Goal: Task Accomplishment & Management: Manage account settings

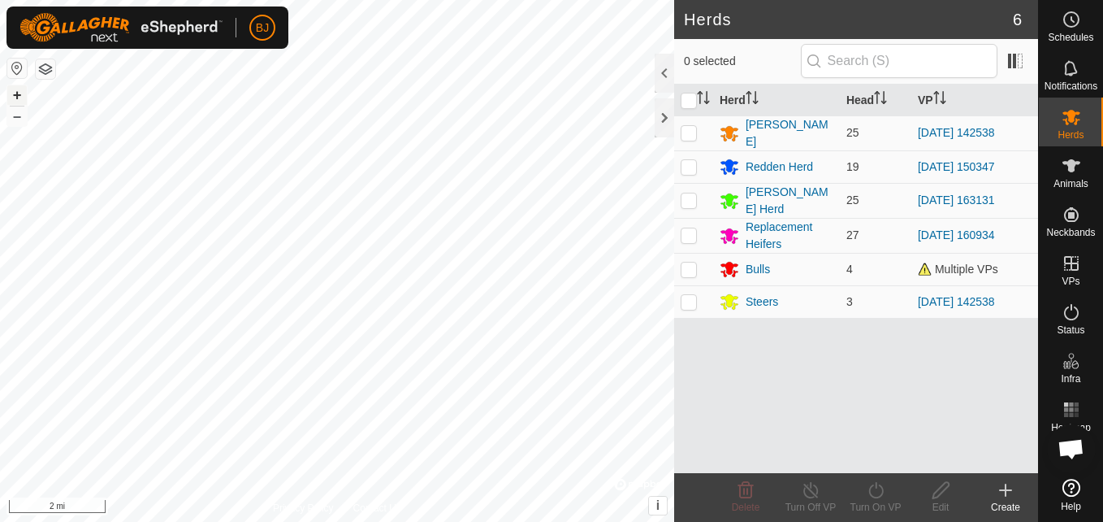
click at [11, 101] on button "+" at bounding box center [16, 94] width 19 height 19
click at [21, 91] on button "+" at bounding box center [16, 94] width 19 height 19
click at [18, 96] on button "+" at bounding box center [16, 94] width 19 height 19
click at [16, 93] on button "+" at bounding box center [16, 94] width 19 height 19
click at [176, 44] on div "BJ Schedules Notifications Herds Animals Neckbands VPs Status Infra Heatmap Hel…" at bounding box center [551, 261] width 1103 height 522
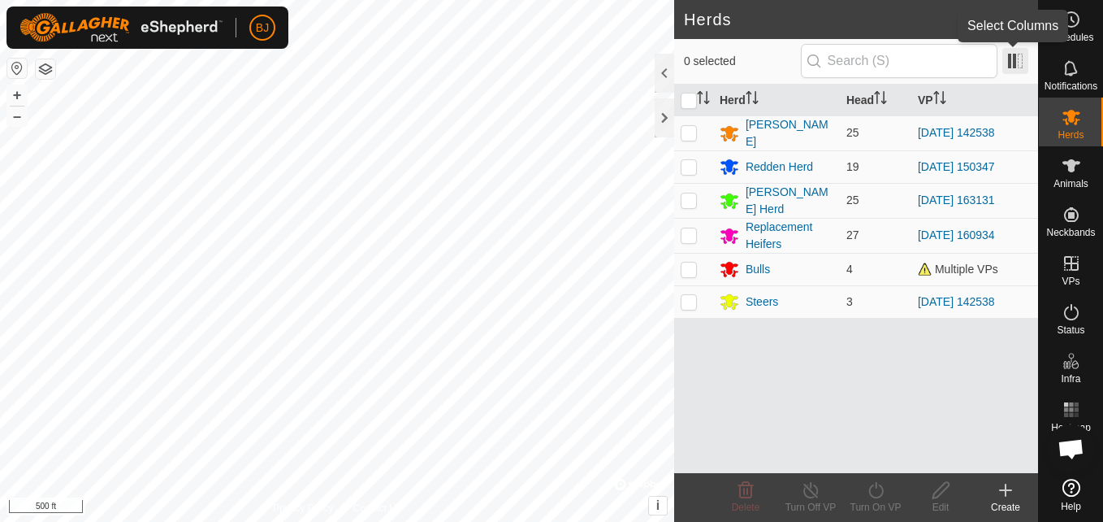
click at [1024, 54] on span at bounding box center [1015, 61] width 26 height 26
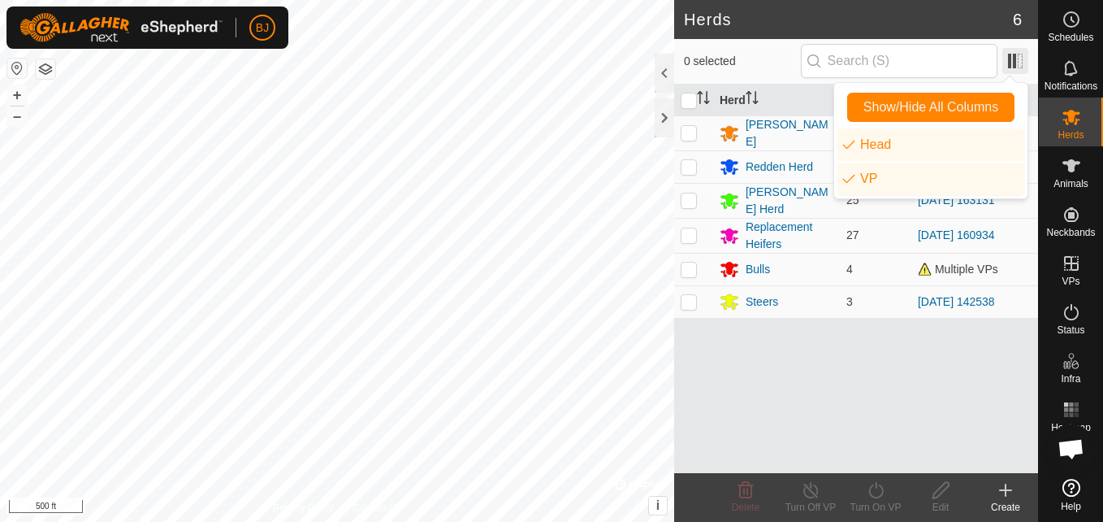
click at [1024, 54] on span at bounding box center [1015, 61] width 26 height 26
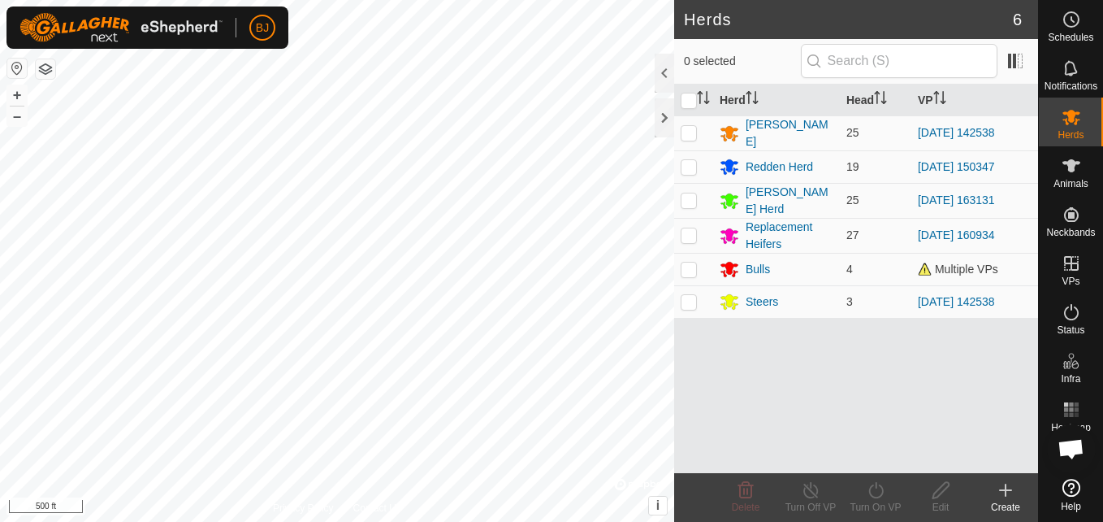
click at [43, 60] on button "button" at bounding box center [45, 68] width 19 height 19
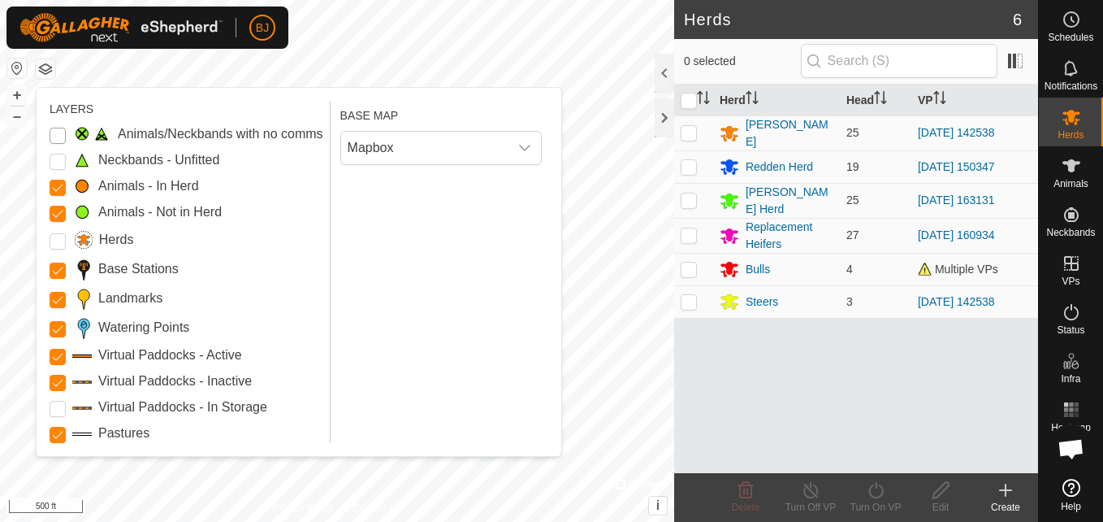
click at [52, 134] on Issue "Animals/Neckbands with no comms" at bounding box center [58, 136] width 16 height 16
click at [60, 159] on Unfitted "Neckbands - Unfitted" at bounding box center [58, 162] width 16 height 16
click at [60, 240] on input "Herds" at bounding box center [58, 241] width 16 height 16
click at [58, 409] on Storage "Virtual Paddocks - In Storage" at bounding box center [58, 408] width 16 height 16
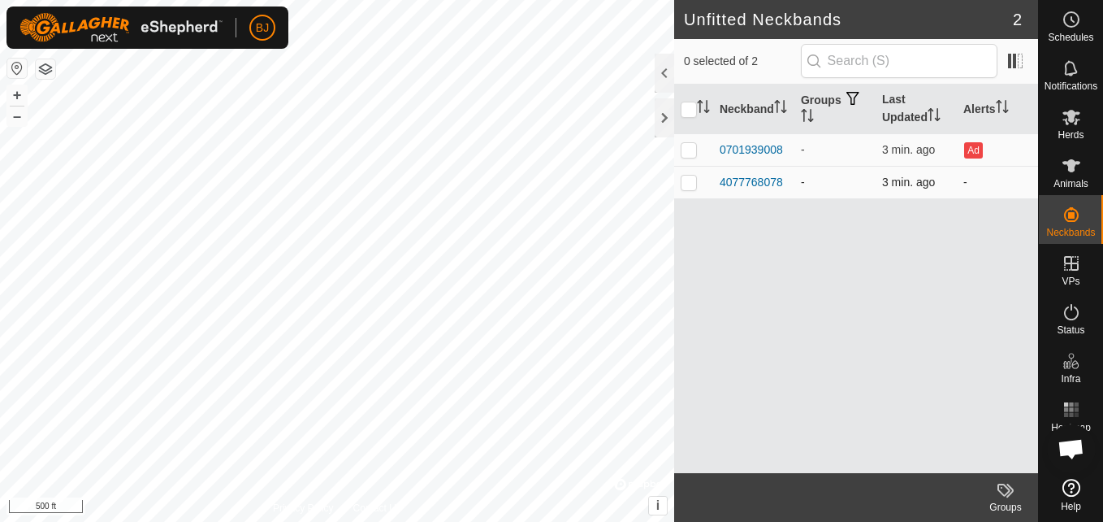
click at [691, 189] on td at bounding box center [693, 182] width 39 height 32
checkbox input "true"
click at [738, 180] on div "4077768078" at bounding box center [751, 182] width 63 height 17
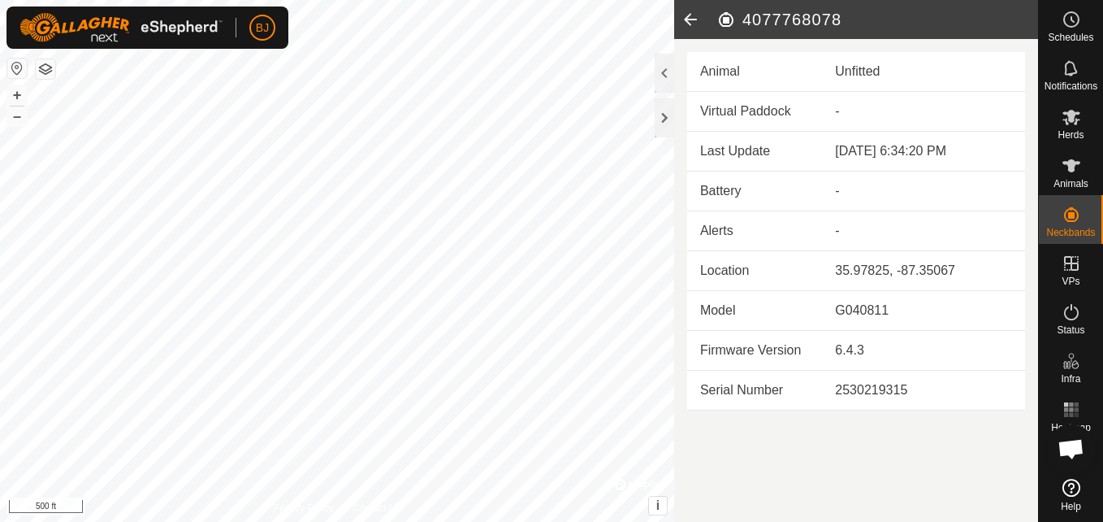
click at [824, 294] on td "G040811" at bounding box center [923, 311] width 203 height 40
click at [685, 17] on icon at bounding box center [690, 19] width 32 height 39
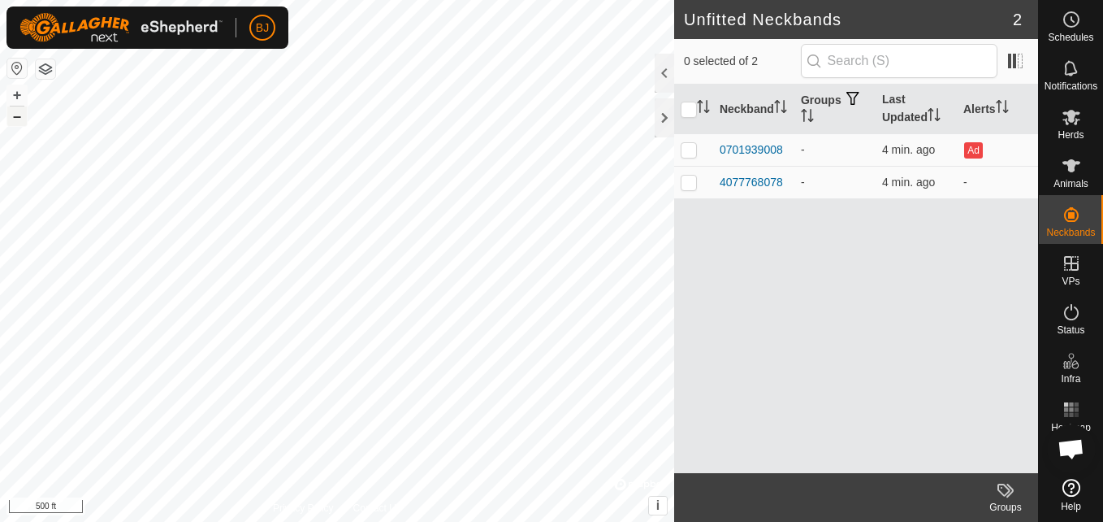
click at [20, 120] on button "–" at bounding box center [16, 115] width 19 height 19
click at [19, 118] on button "–" at bounding box center [16, 115] width 19 height 19
click at [19, 119] on button "–" at bounding box center [16, 115] width 19 height 19
click at [20, 95] on button "+" at bounding box center [16, 94] width 19 height 19
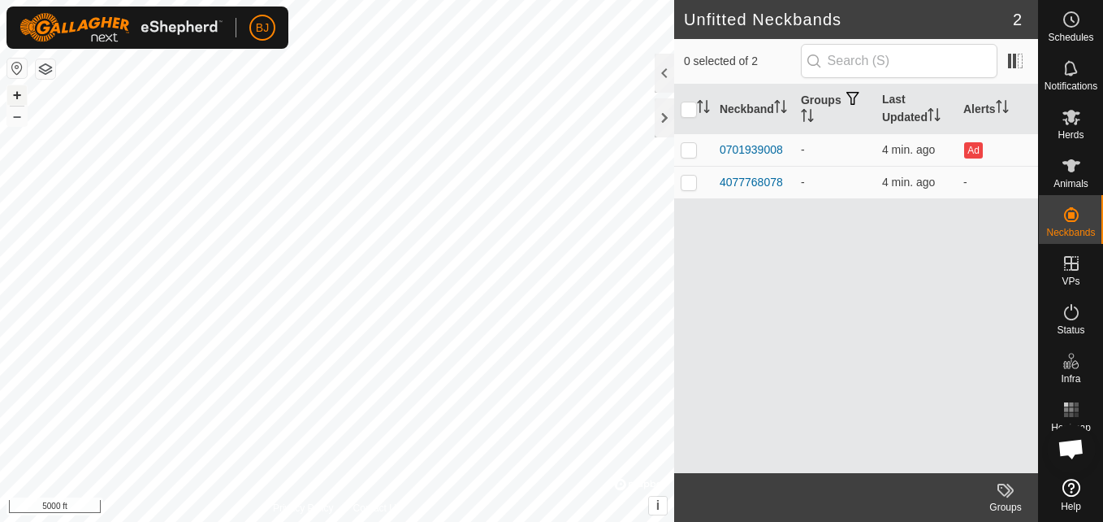
click at [19, 102] on button "+" at bounding box center [16, 94] width 19 height 19
click at [13, 92] on button "+" at bounding box center [16, 94] width 19 height 19
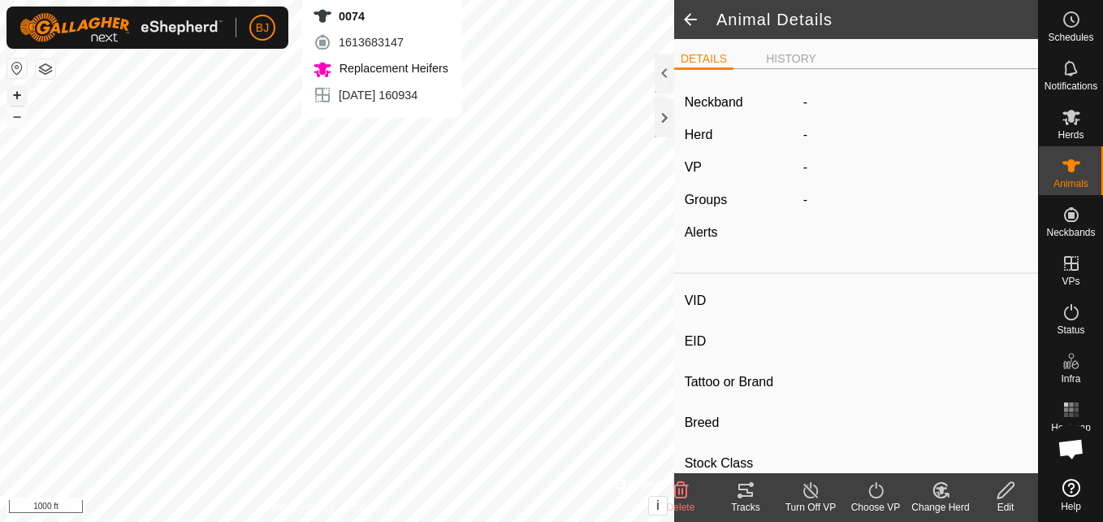
type input "0074"
type input "-"
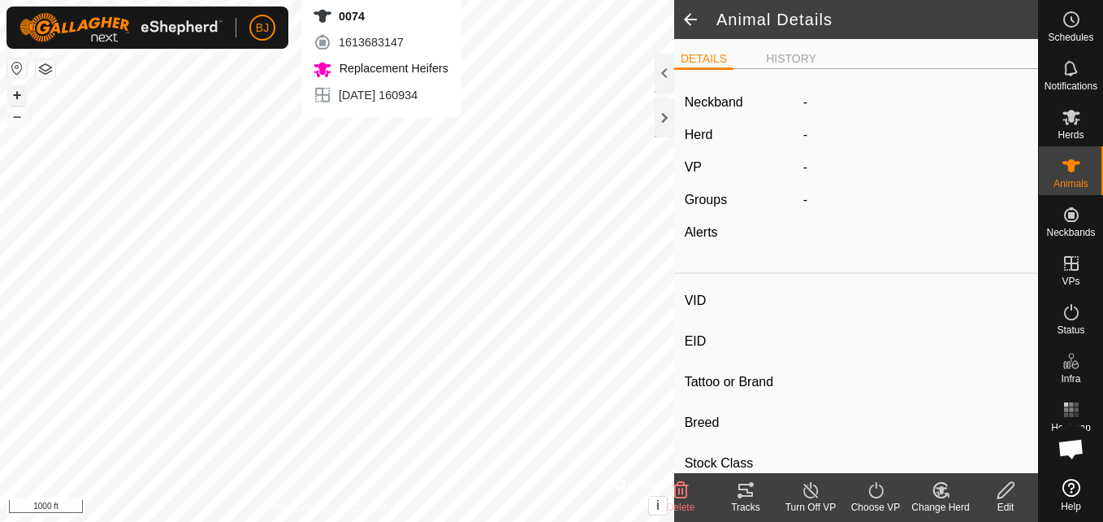
type input "0 kg"
type input "-"
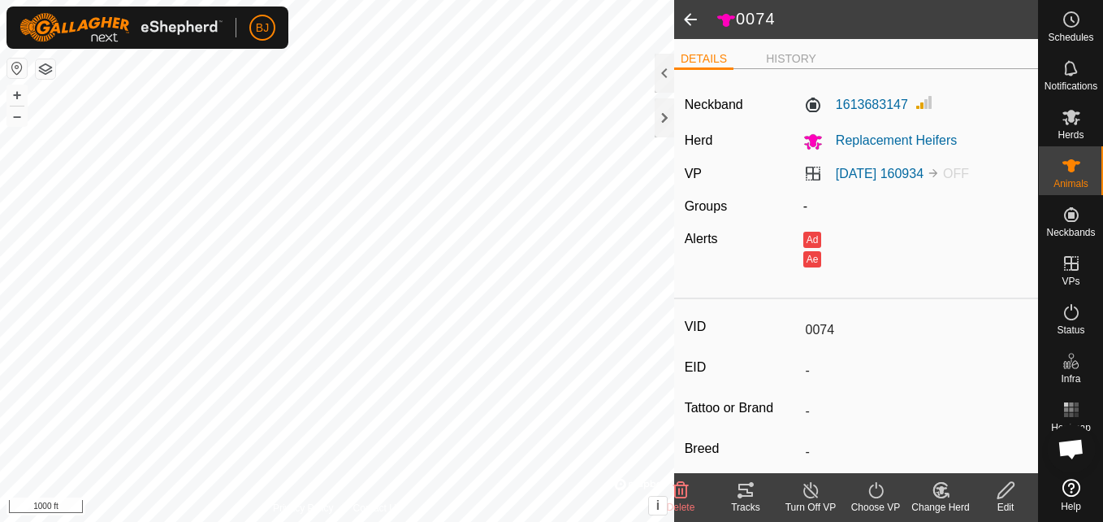
click at [811, 495] on icon at bounding box center [811, 489] width 20 height 19
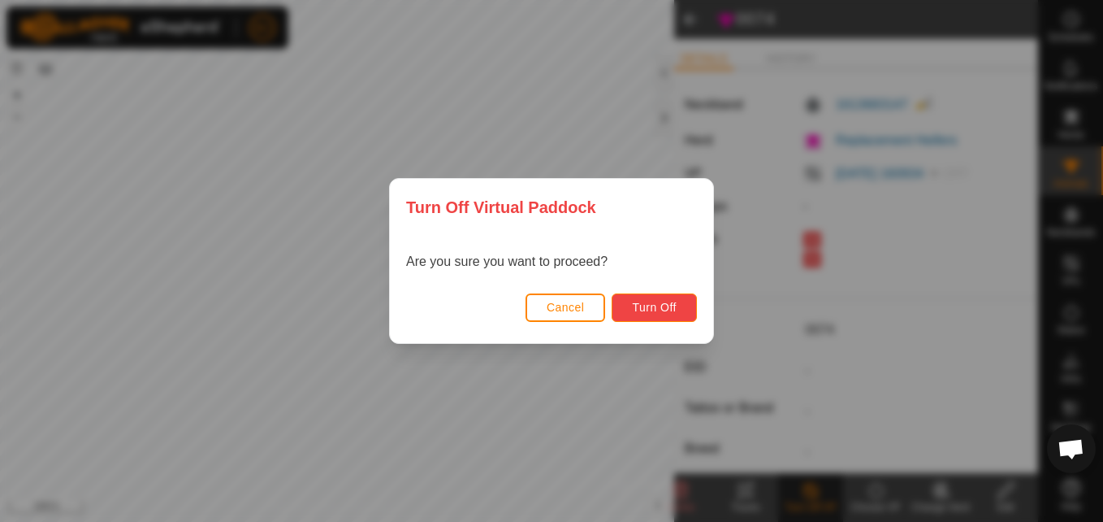
click at [670, 309] on span "Turn Off" at bounding box center [654, 307] width 45 height 13
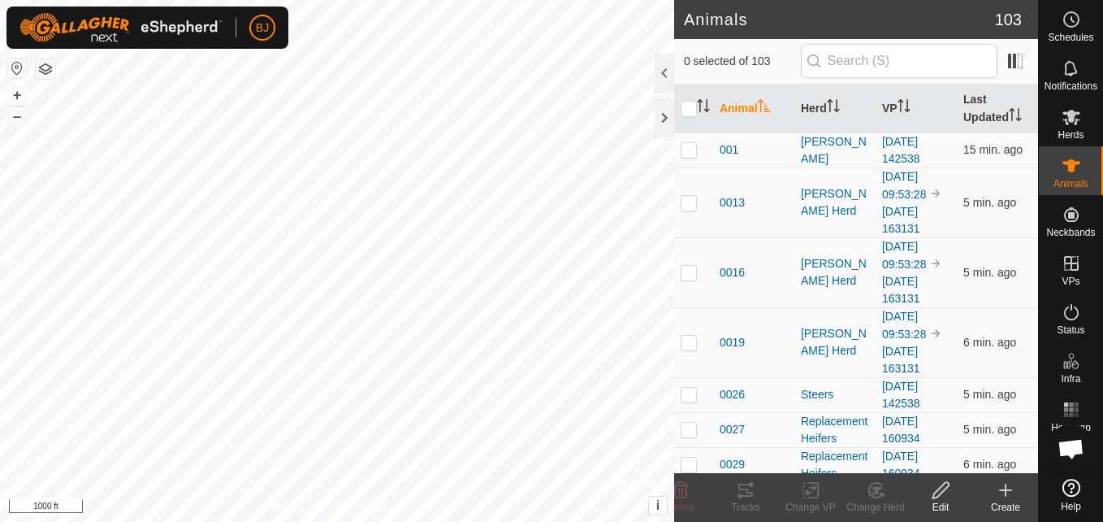
checkbox input "false"
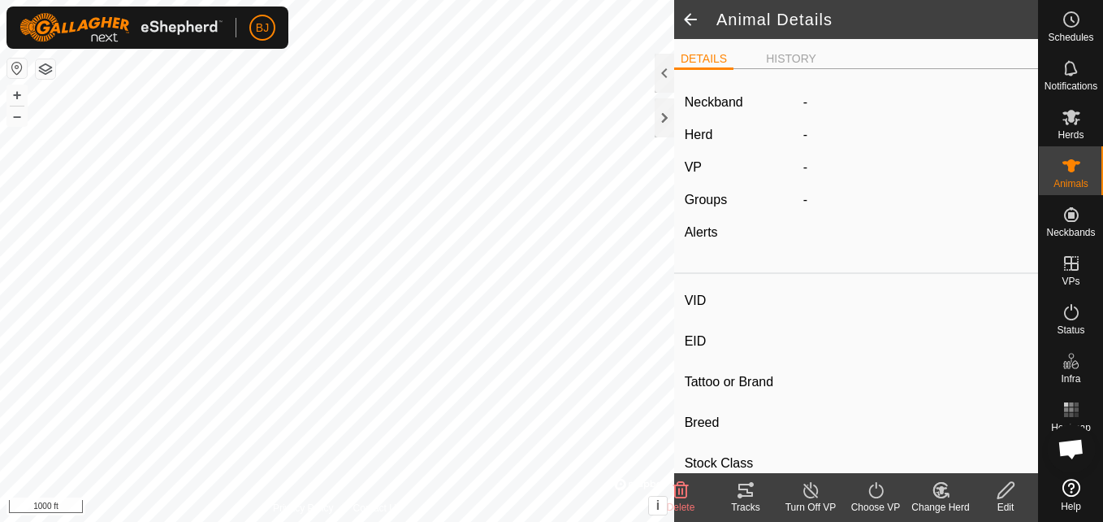
type input "0074"
type input "-"
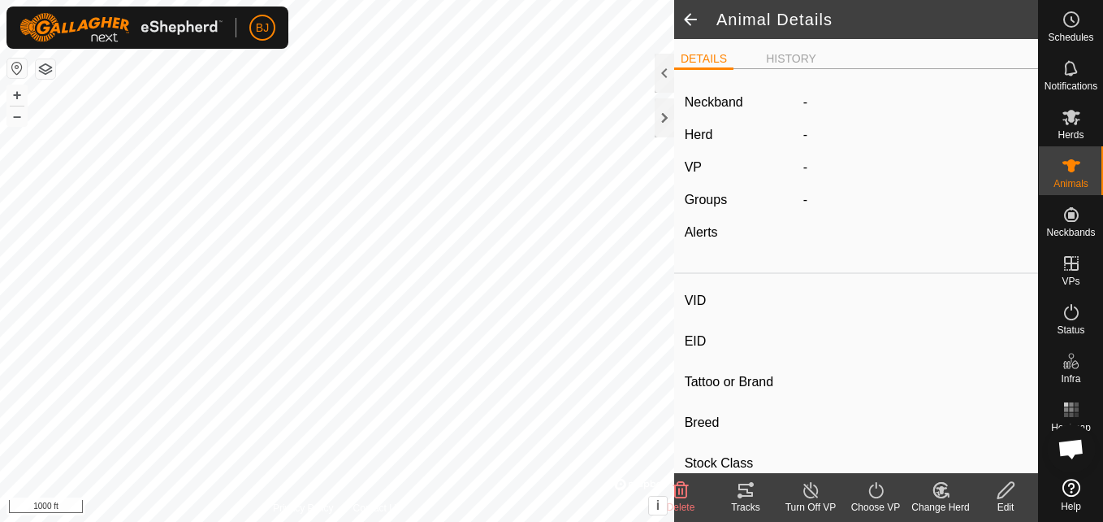
type input "0 kg"
type input "-"
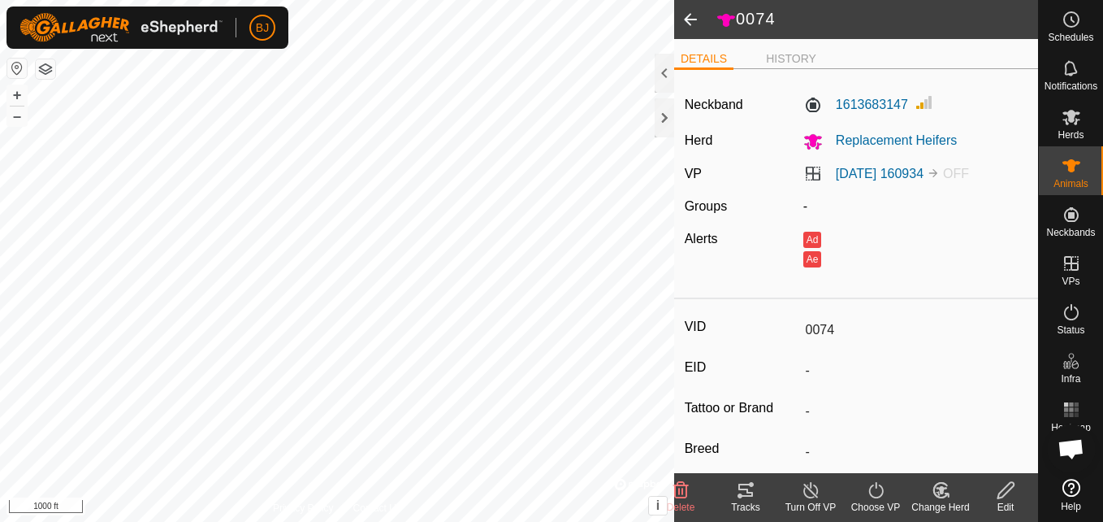
click at [1008, 488] on icon at bounding box center [1006, 489] width 20 height 19
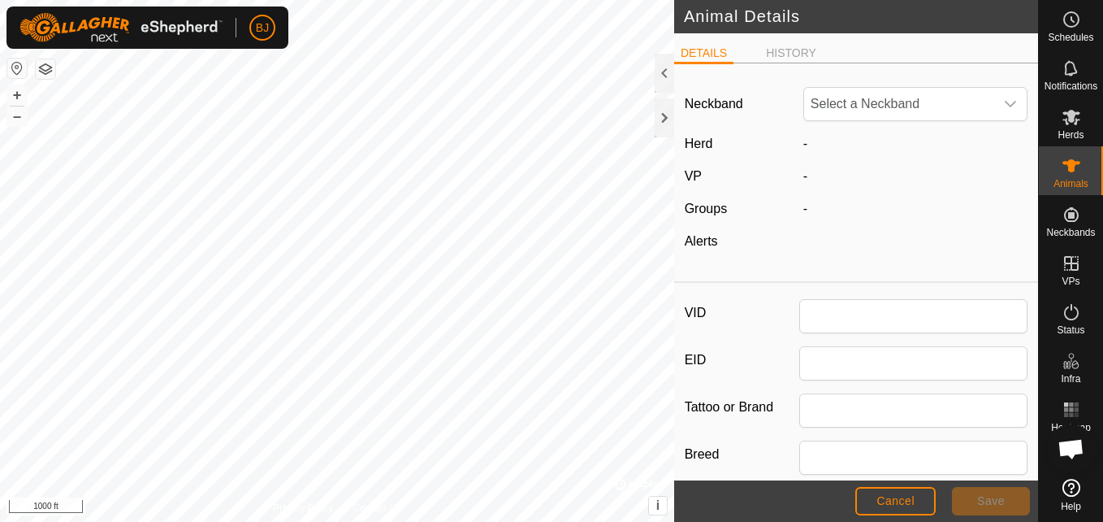
type input "0074"
type input "0"
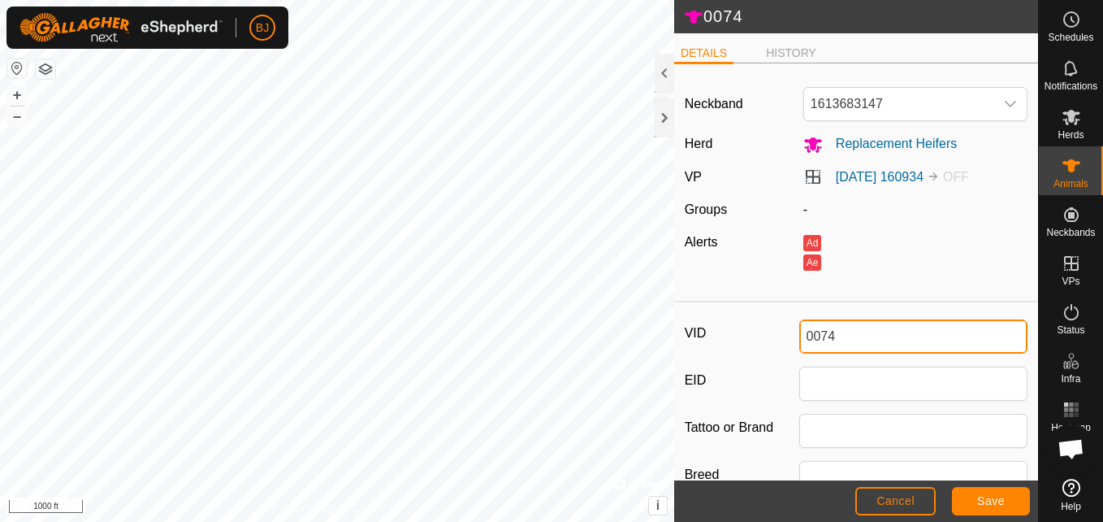
click at [848, 342] on input "0074" at bounding box center [913, 336] width 229 height 34
type input "0"
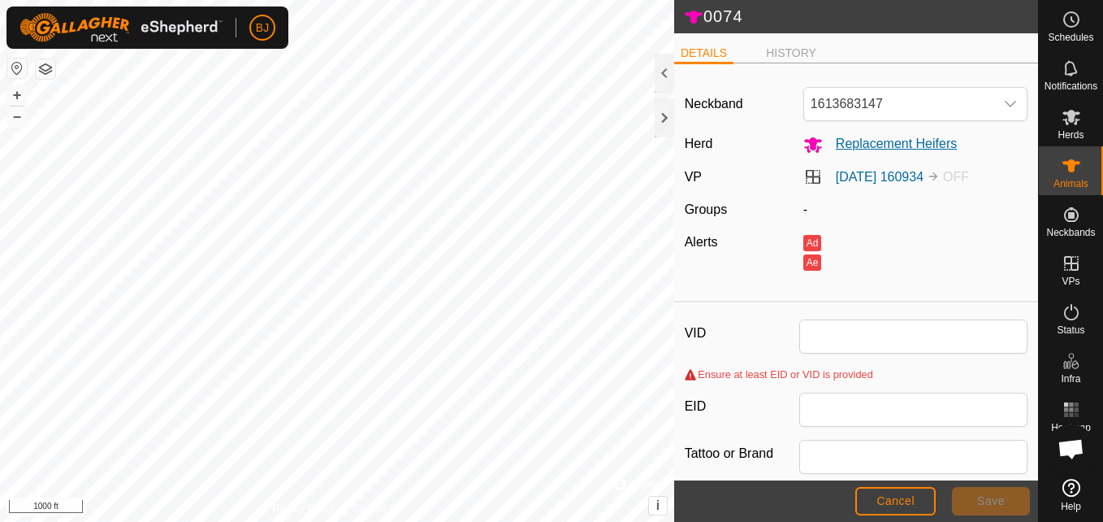
click at [942, 145] on span "Replacement Heifers" at bounding box center [890, 143] width 134 height 14
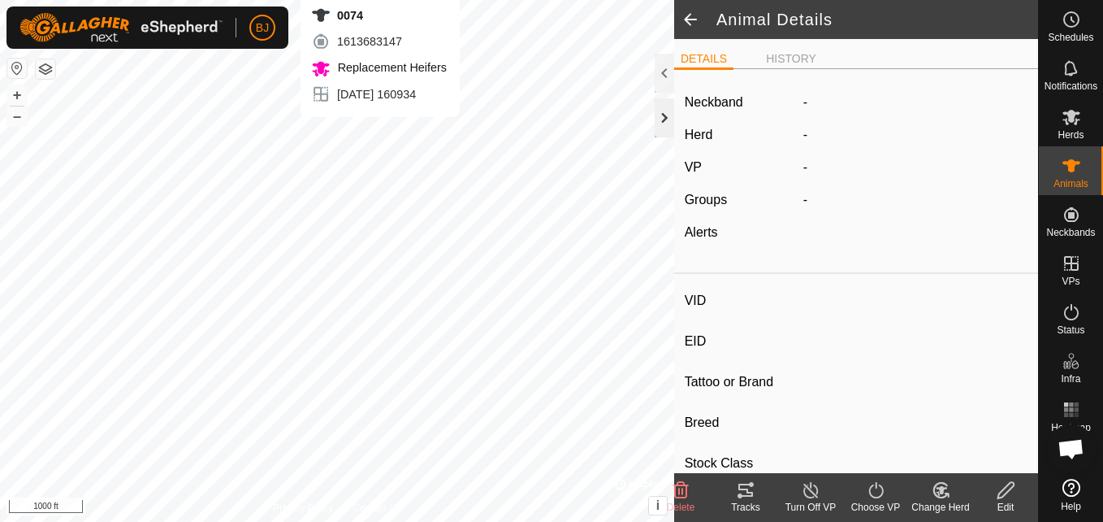
type input "0074"
type input "-"
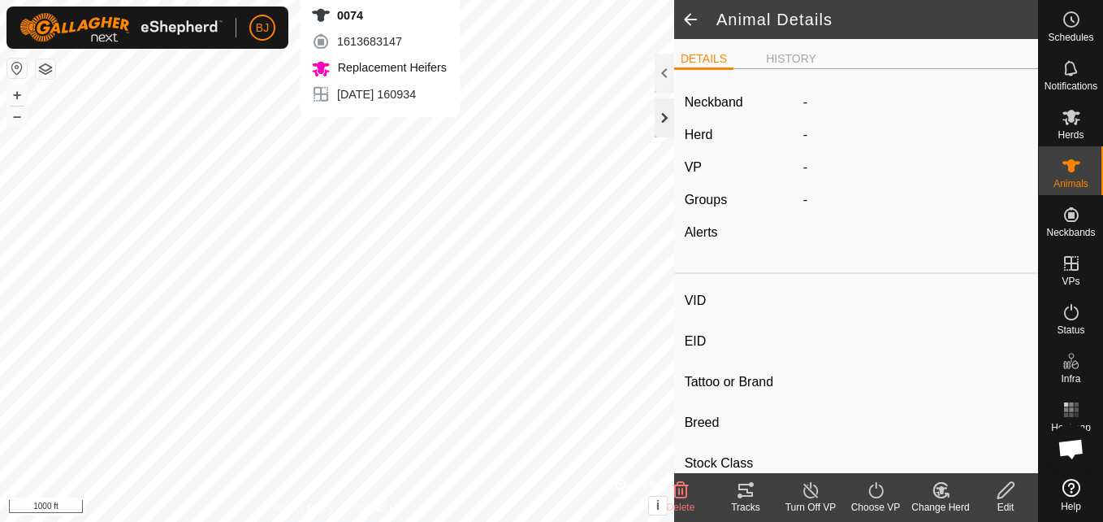
type input "0 kg"
type input "-"
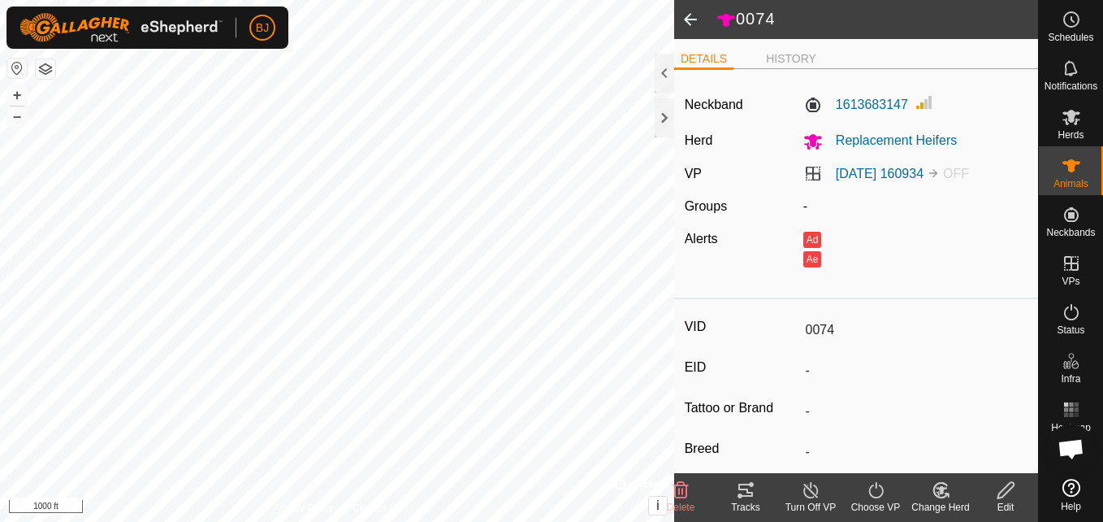
click at [1006, 495] on icon at bounding box center [1006, 489] width 20 height 19
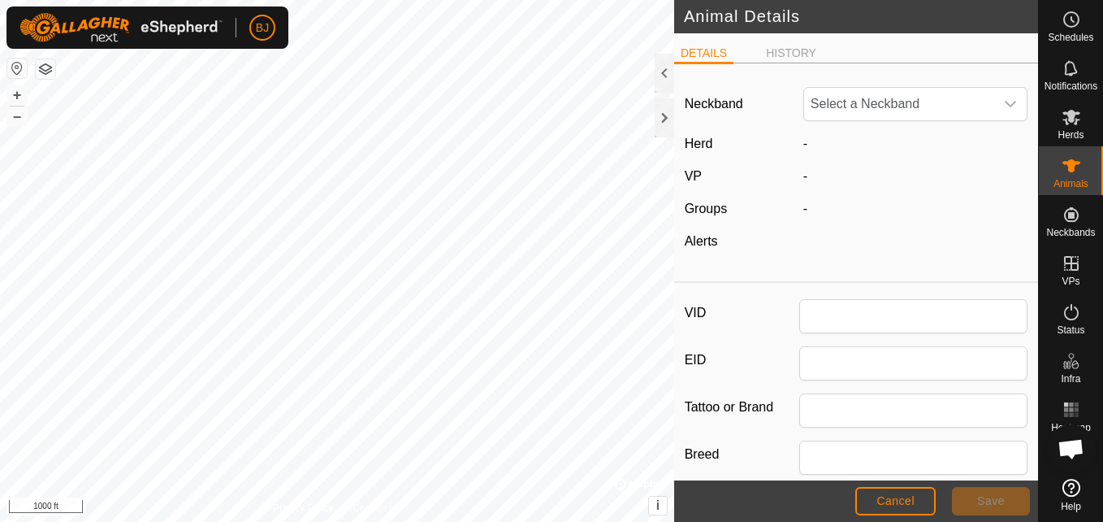
type input "0074"
type input "0"
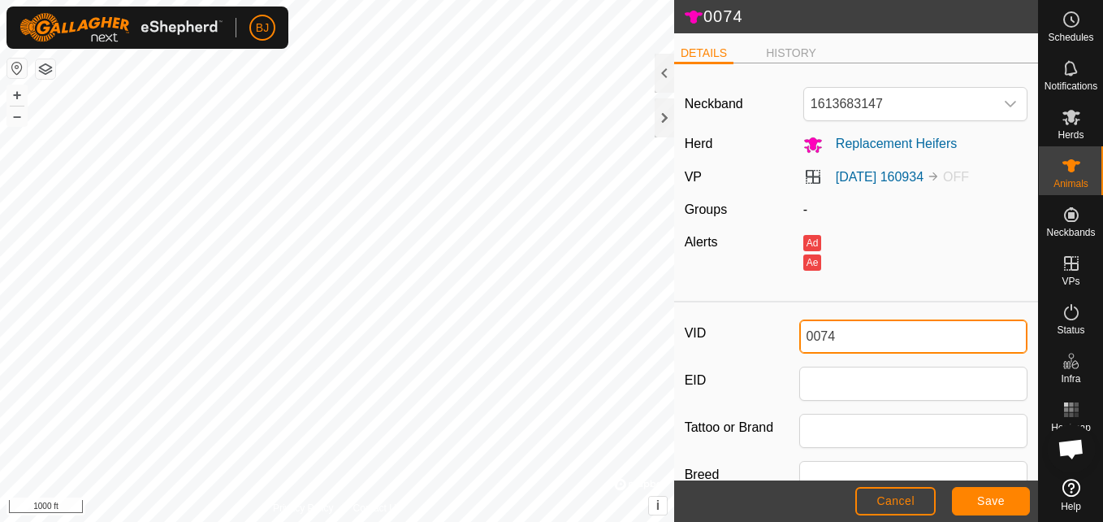
click at [838, 340] on input "0074" at bounding box center [913, 336] width 229 height 34
type input "0"
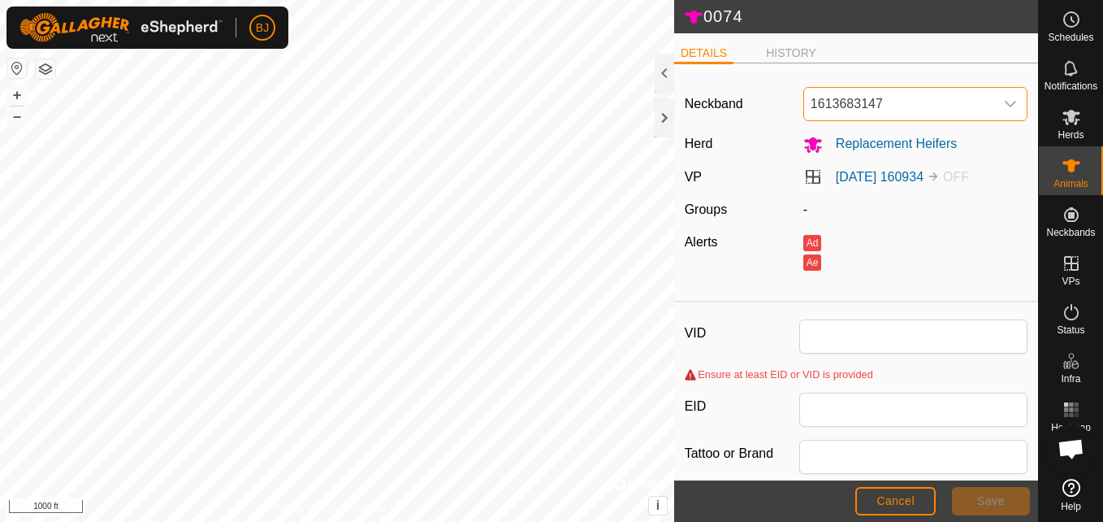
click at [963, 102] on span "1613683147" at bounding box center [899, 104] width 190 height 32
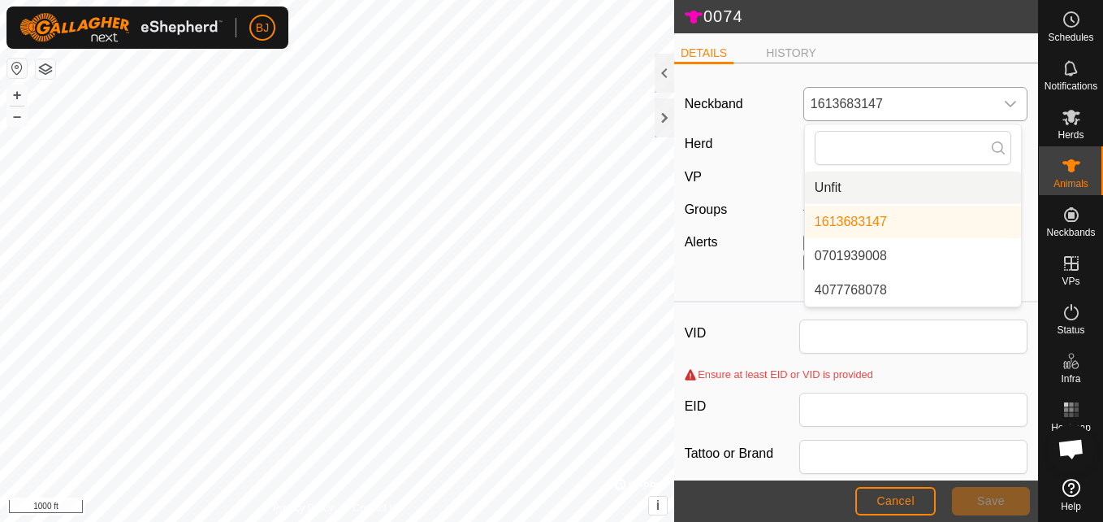
click at [829, 189] on li "Unfit" at bounding box center [913, 187] width 216 height 32
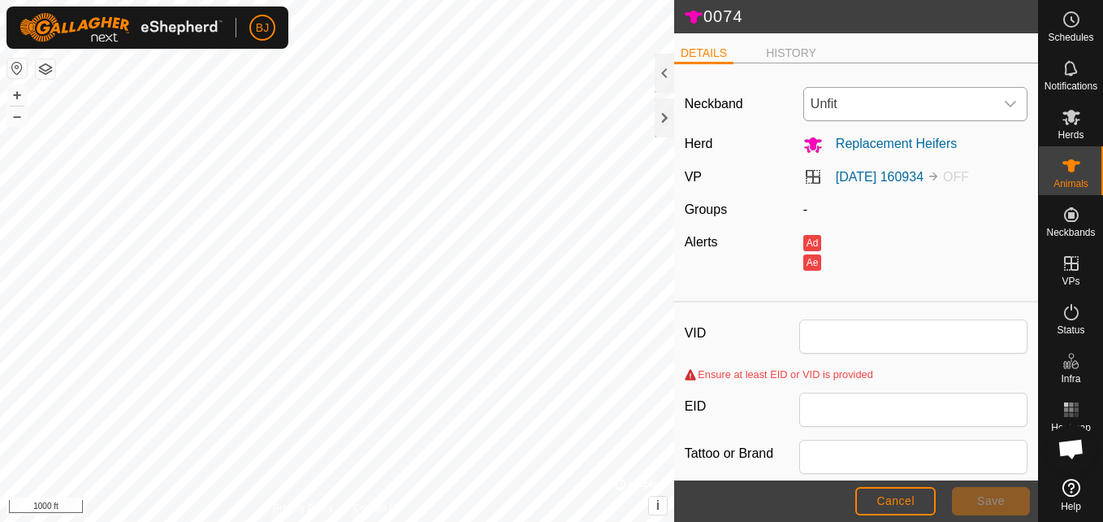
click at [936, 233] on div "Ad" at bounding box center [915, 241] width 224 height 19
drag, startPoint x: 762, startPoint y: 377, endPoint x: 752, endPoint y: 266, distance: 111.7
click at [752, 266] on article "Neckband Unfit Herd Replacement Heifers VP 2025-08-21 160934 OFF Groups - Alert…" at bounding box center [856, 456] width 364 height 761
click at [752, 266] on div "Alerts" at bounding box center [737, 251] width 119 height 39
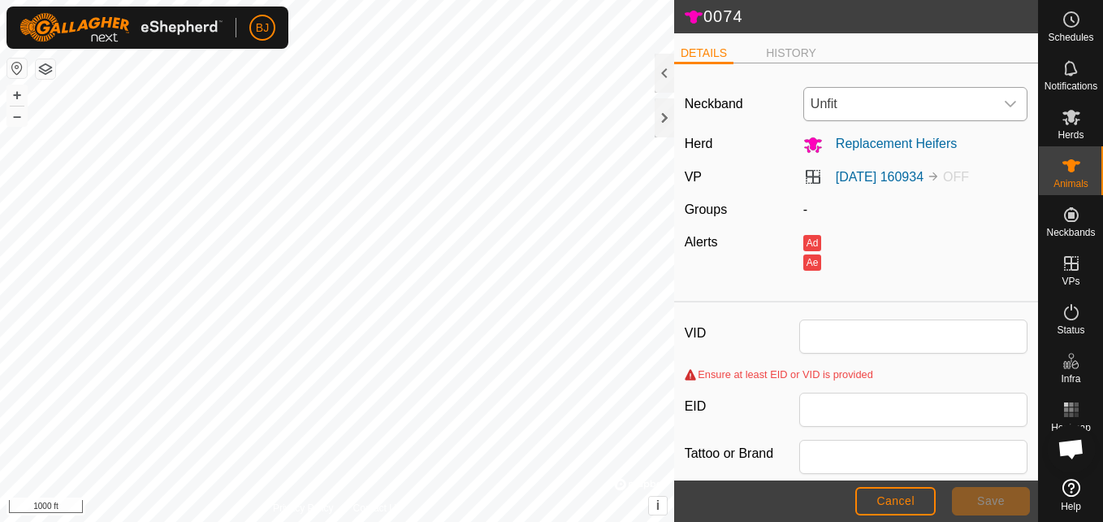
click at [763, 41] on div "DETAILS HISTORY Neckband Unfit Herd Replacement Heifers VP 2025-08-21 160934 OF…" at bounding box center [856, 256] width 364 height 447
click at [766, 48] on li "HISTORY" at bounding box center [791, 54] width 63 height 19
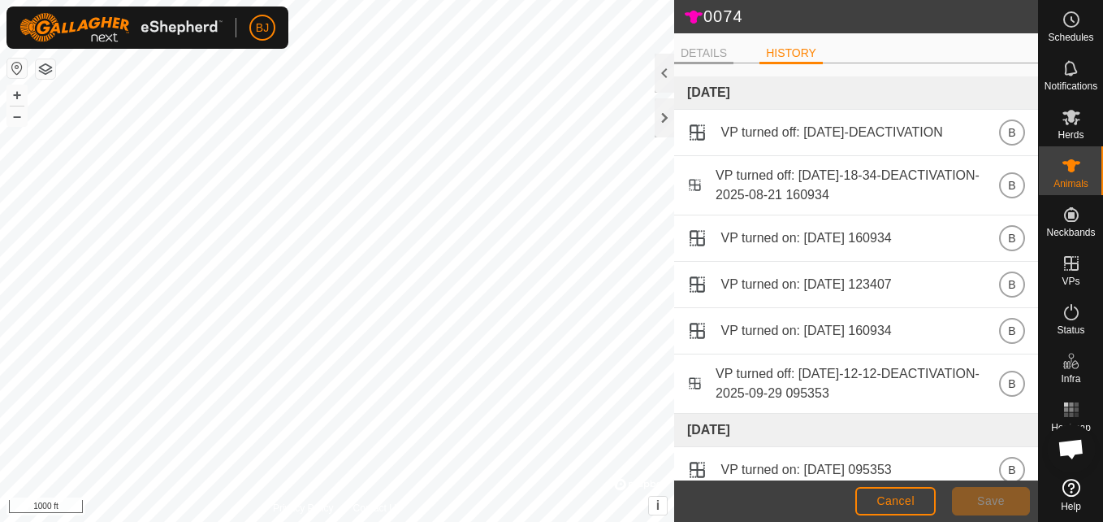
click at [705, 58] on li "DETAILS" at bounding box center [703, 54] width 59 height 19
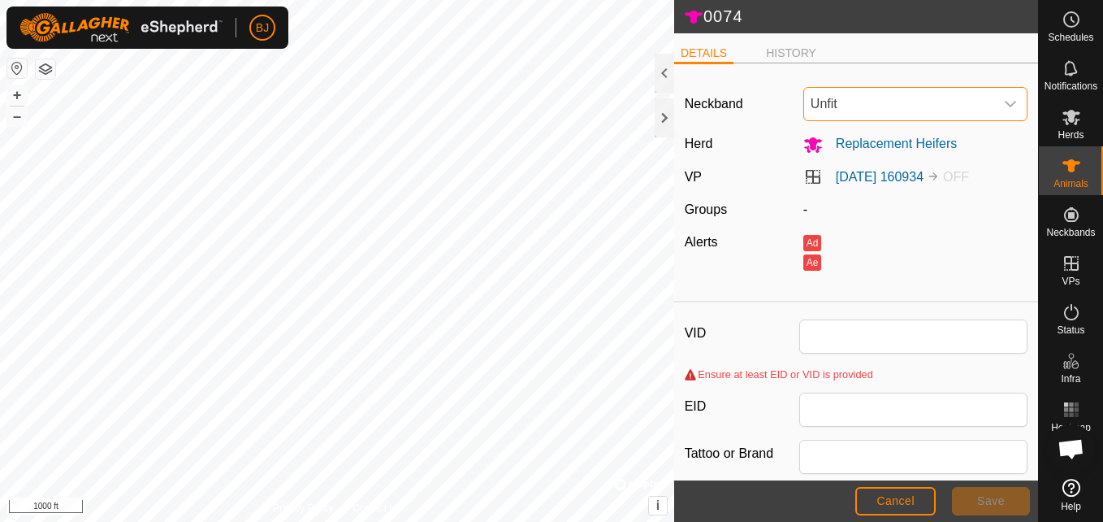
click at [861, 109] on span "Unfit" at bounding box center [899, 104] width 190 height 32
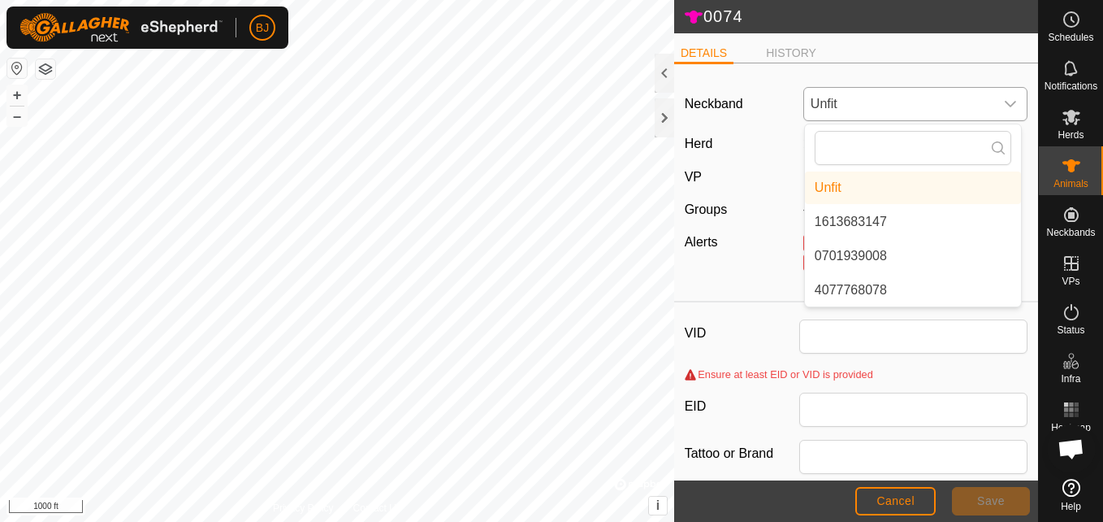
click at [821, 190] on li "Unfit" at bounding box center [913, 187] width 216 height 32
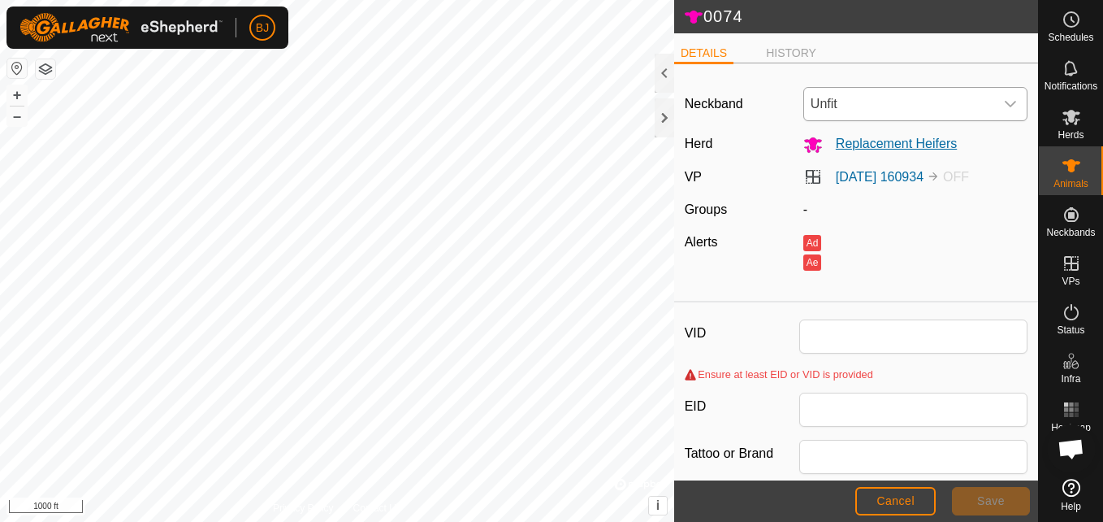
click at [805, 142] on icon at bounding box center [813, 144] width 18 height 15
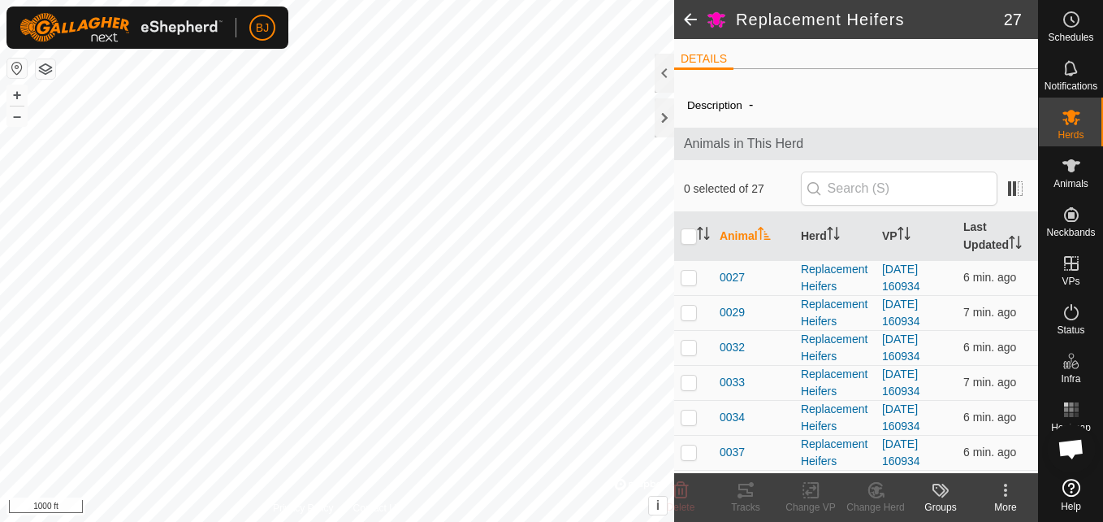
click at [1009, 489] on icon at bounding box center [1005, 489] width 19 height 19
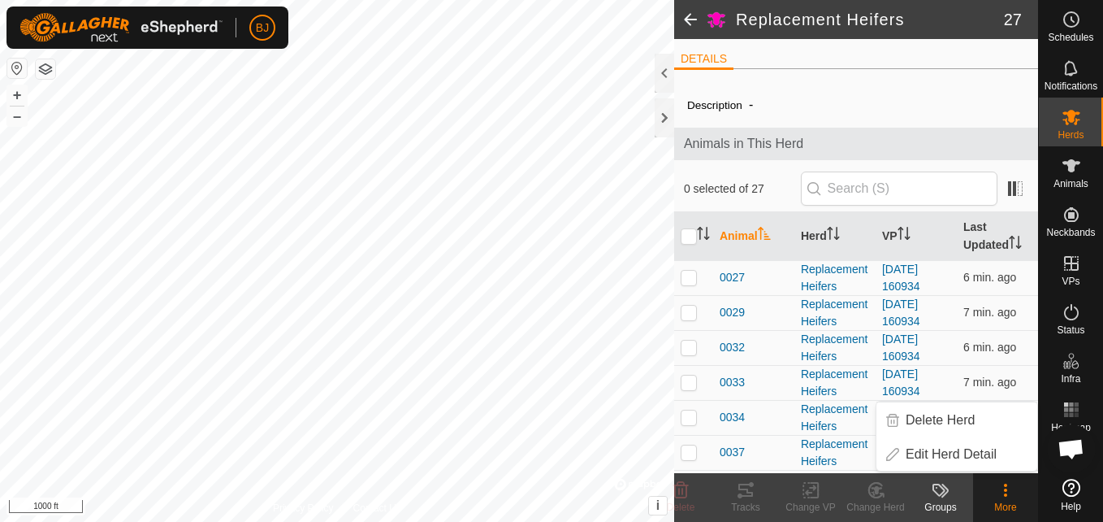
click at [690, 19] on span at bounding box center [690, 19] width 32 height 39
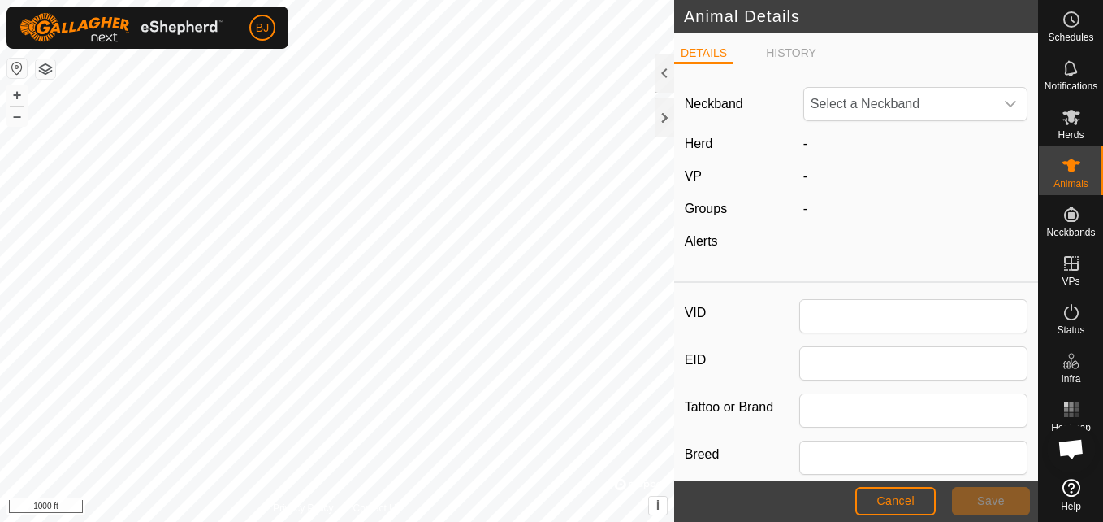
type input "0074"
type input "0"
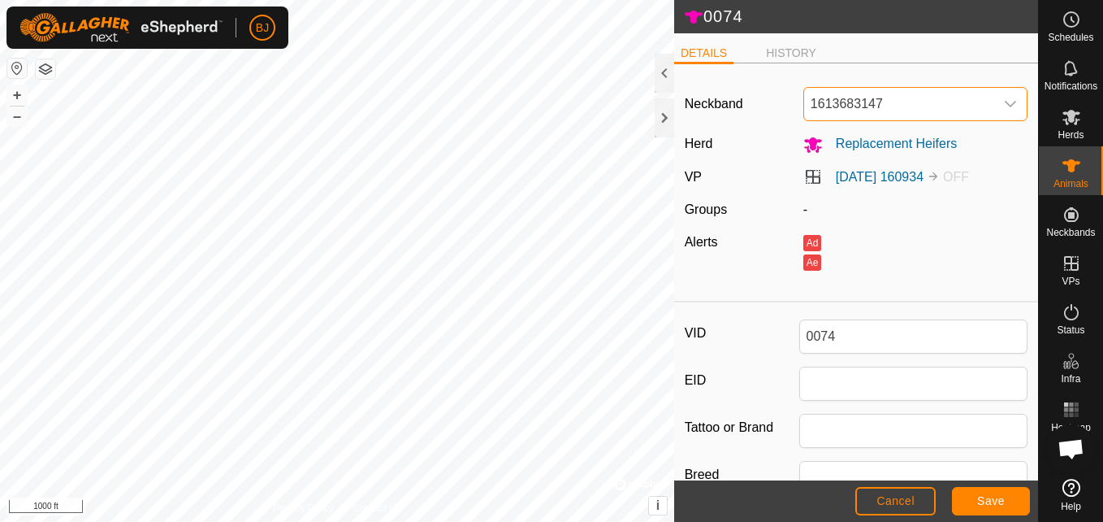
click at [971, 103] on span "1613683147" at bounding box center [899, 104] width 190 height 32
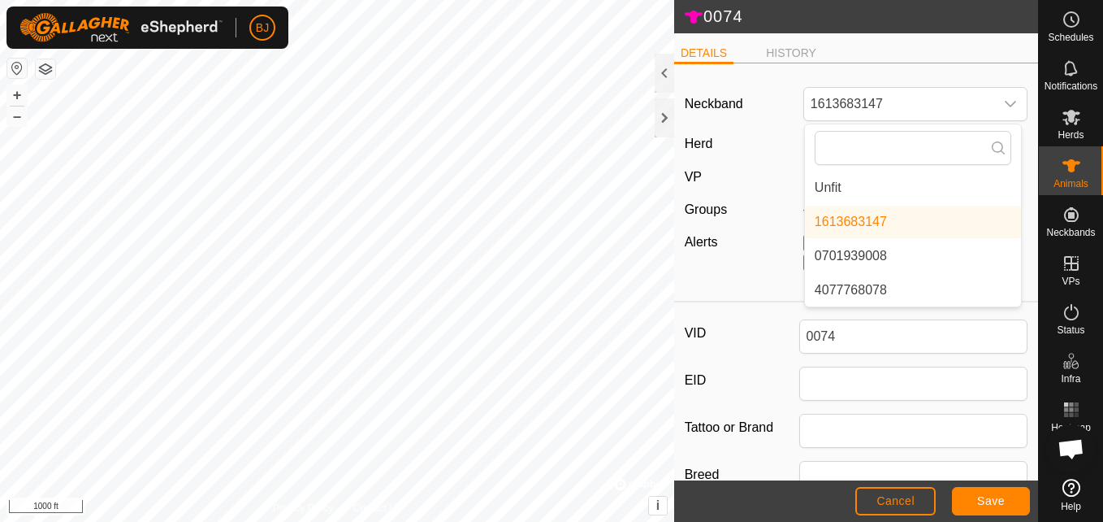
click at [777, 114] on div "Neckband" at bounding box center [737, 104] width 119 height 34
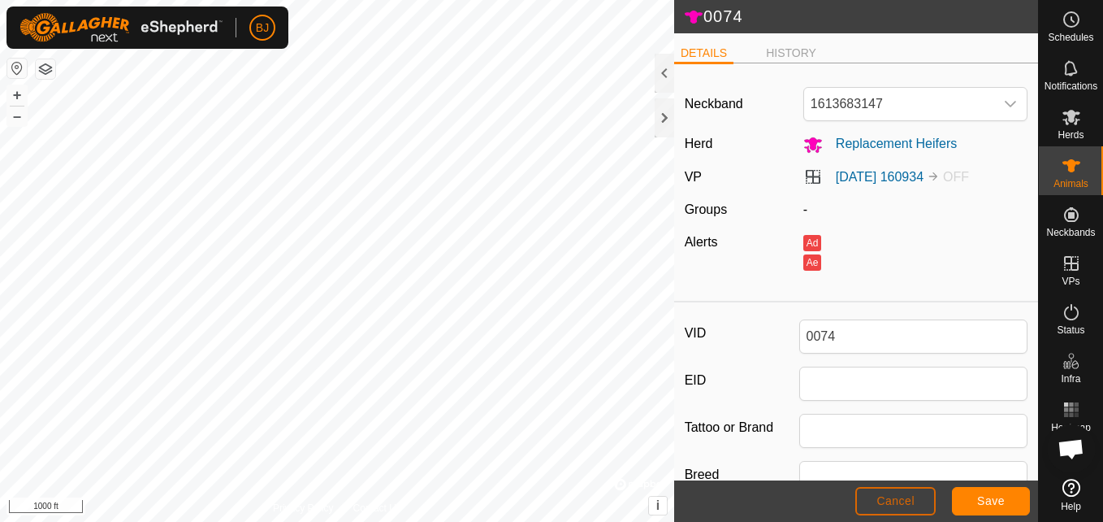
click at [889, 499] on span "Cancel" at bounding box center [895, 500] width 38 height 13
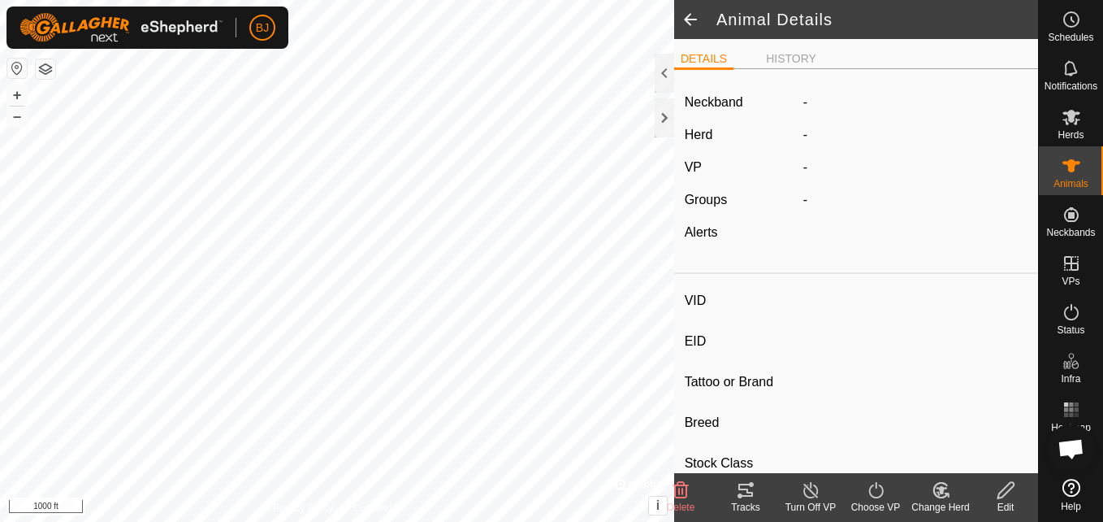
type input "0074"
type input "-"
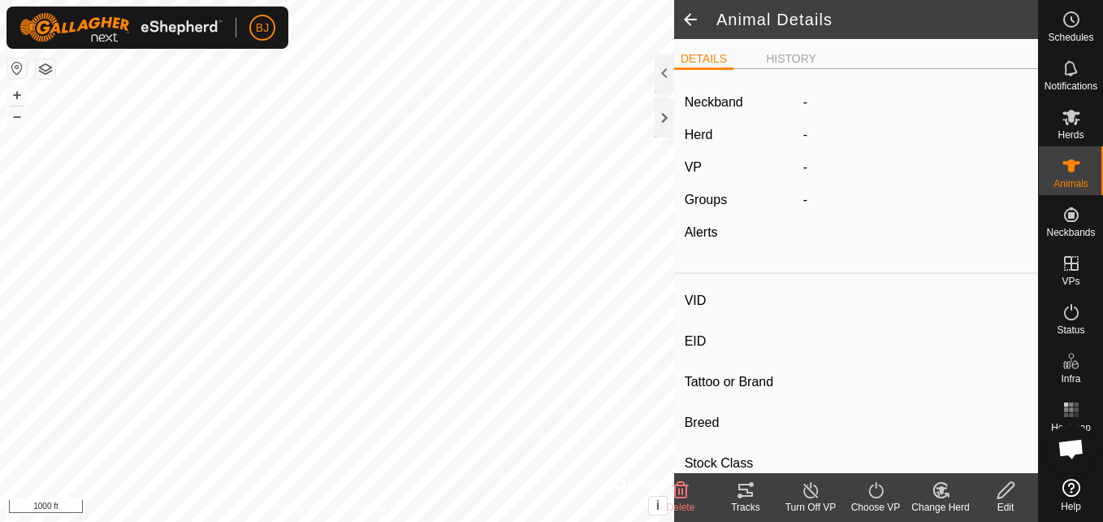
type input "0 kg"
type input "-"
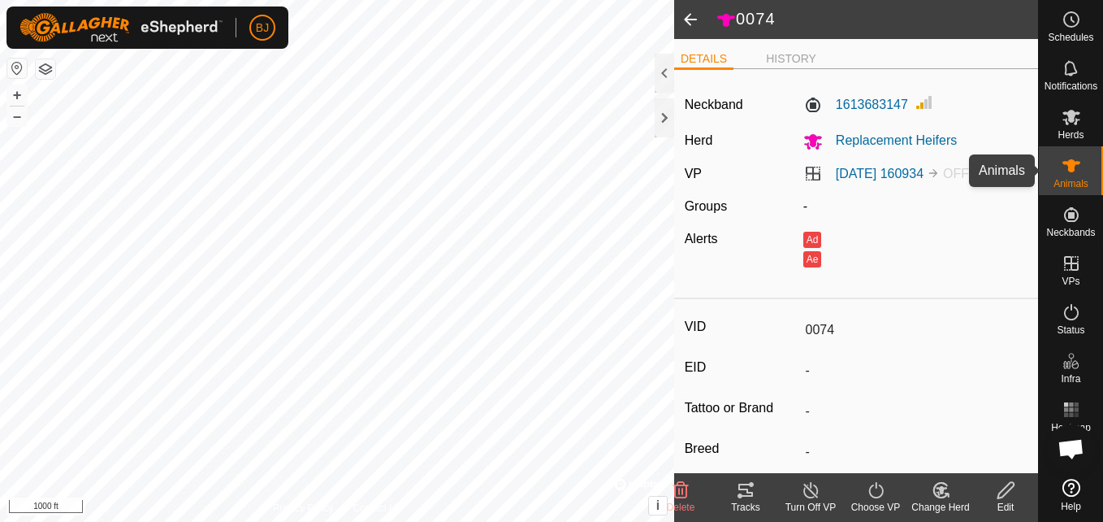
click at [1076, 177] on es-animals-svg-icon at bounding box center [1071, 166] width 29 height 26
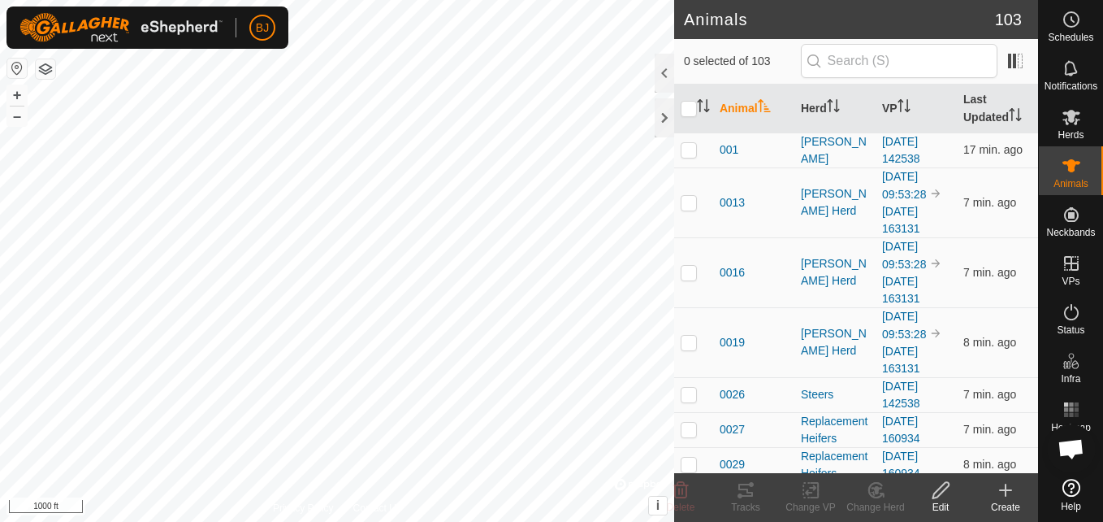
click at [1076, 177] on es-animals-svg-icon at bounding box center [1071, 166] width 29 height 26
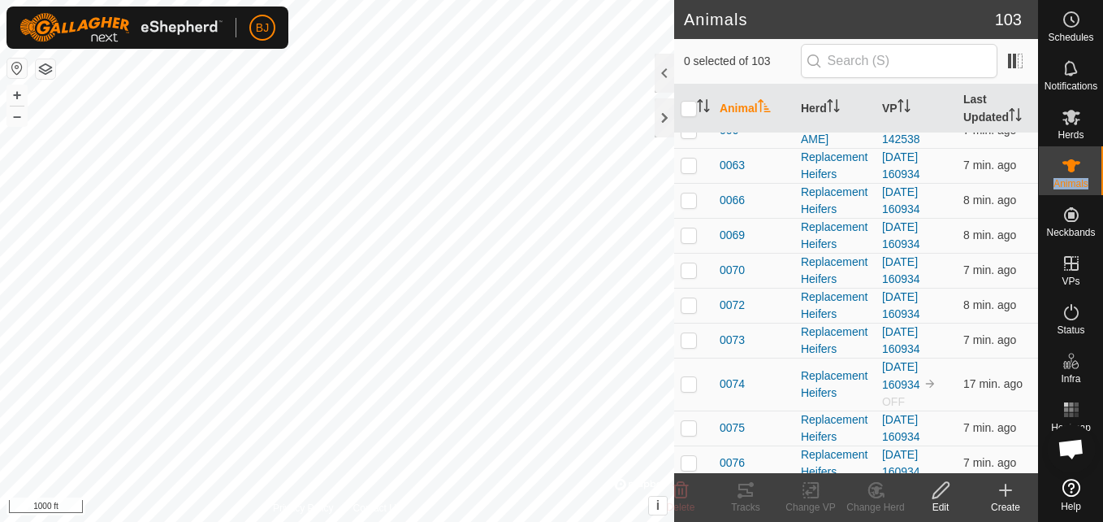
scroll to position [953, 0]
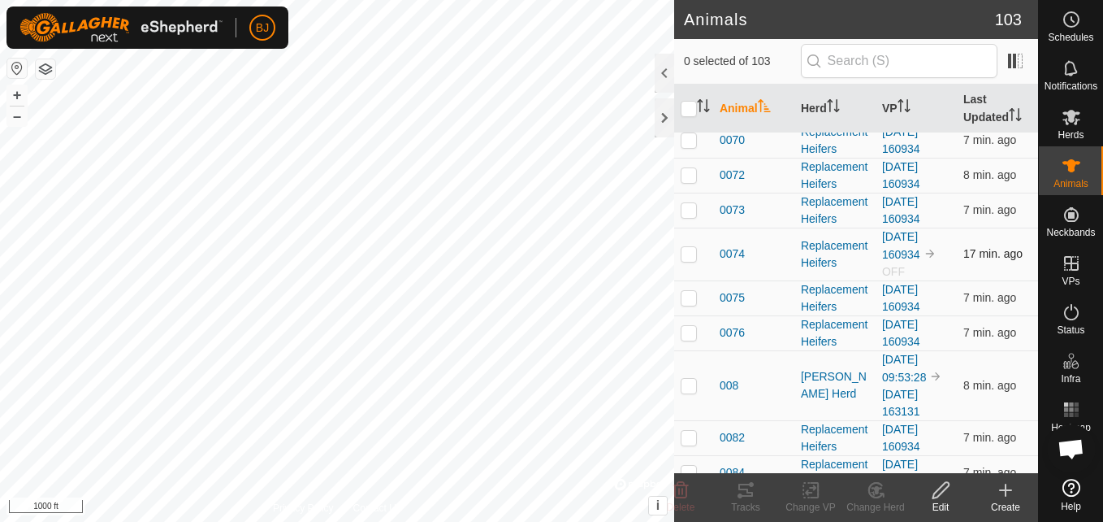
click at [690, 258] on p-checkbox at bounding box center [689, 253] width 16 height 13
checkbox input "true"
click at [682, 488] on icon at bounding box center [680, 490] width 15 height 16
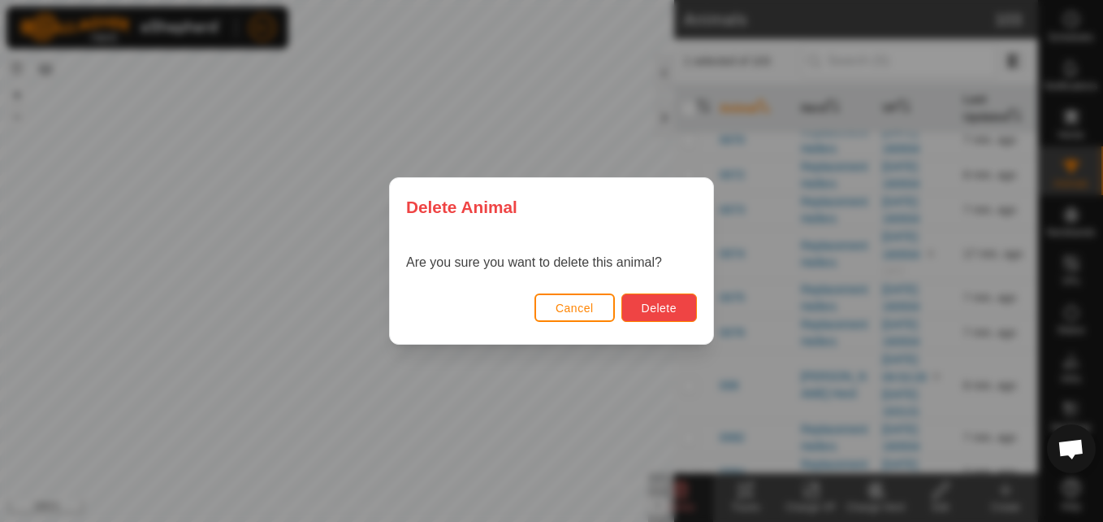
click at [637, 309] on button "Delete" at bounding box center [659, 307] width 76 height 28
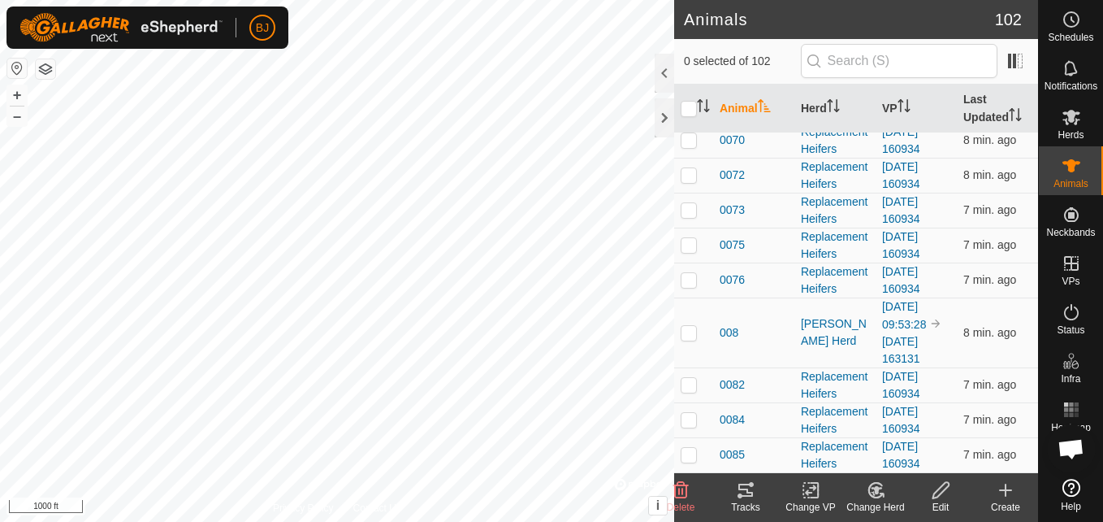
click at [1007, 499] on icon at bounding box center [1005, 489] width 19 height 19
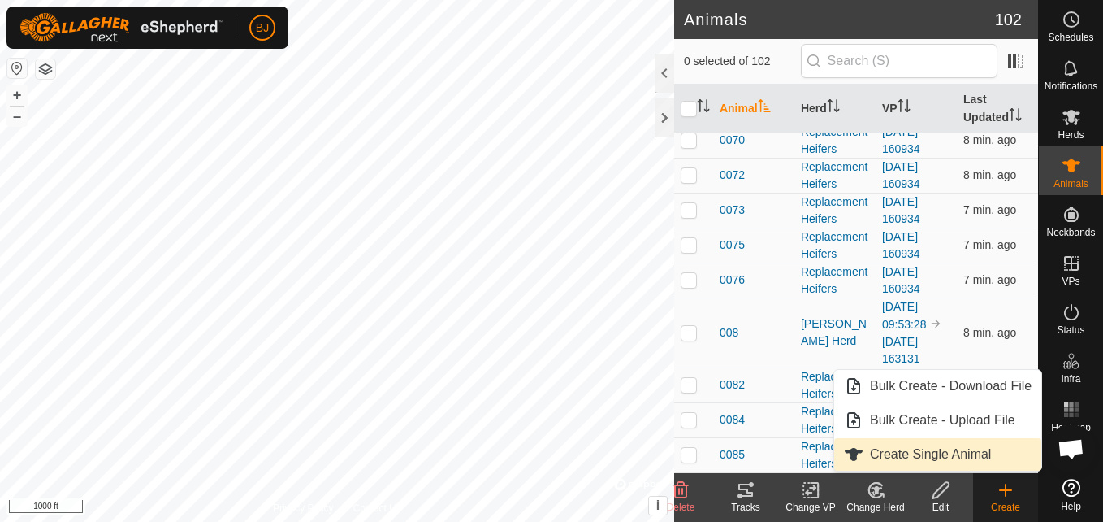
click at [920, 451] on link "Create Single Animal" at bounding box center [937, 454] width 207 height 32
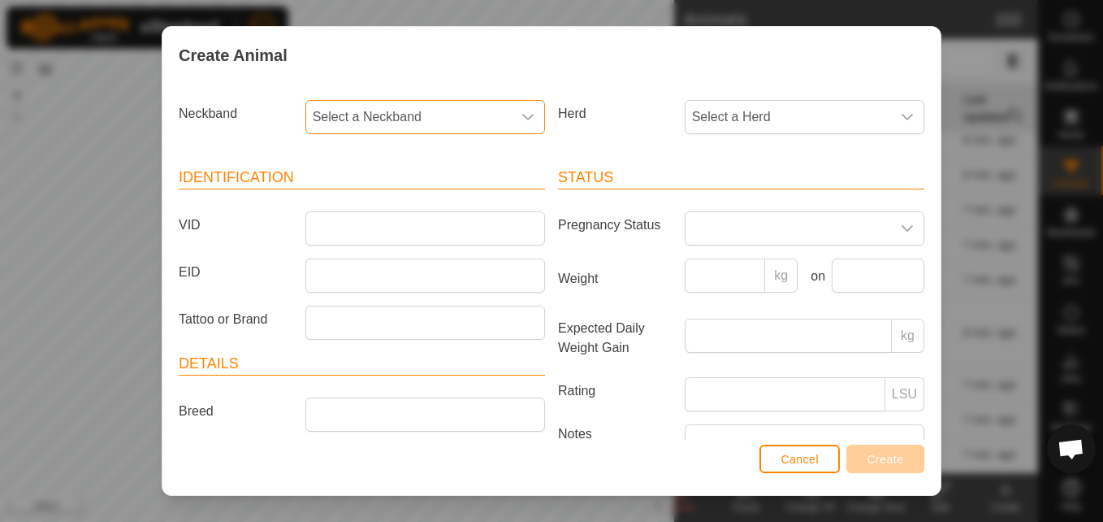
click at [331, 114] on span "Select a Neckband" at bounding box center [409, 117] width 206 height 32
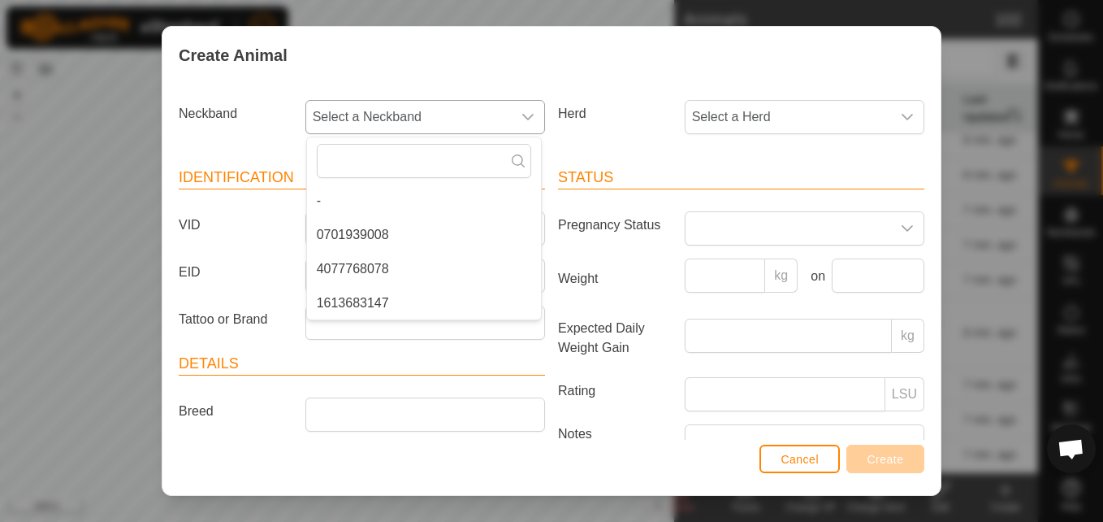
click at [338, 275] on li "4077768078" at bounding box center [424, 269] width 234 height 32
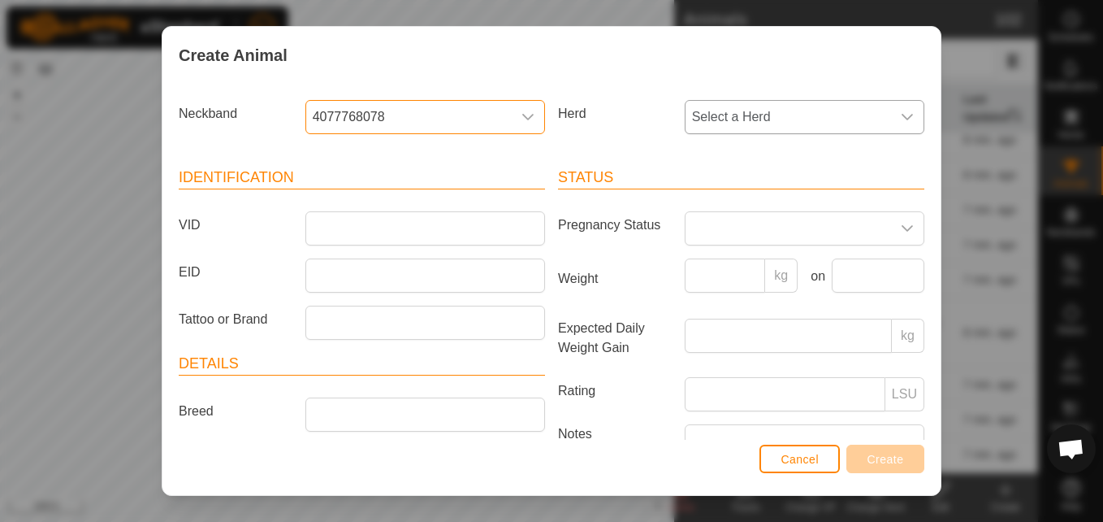
click at [720, 128] on span "Select a Herd" at bounding box center [789, 117] width 206 height 32
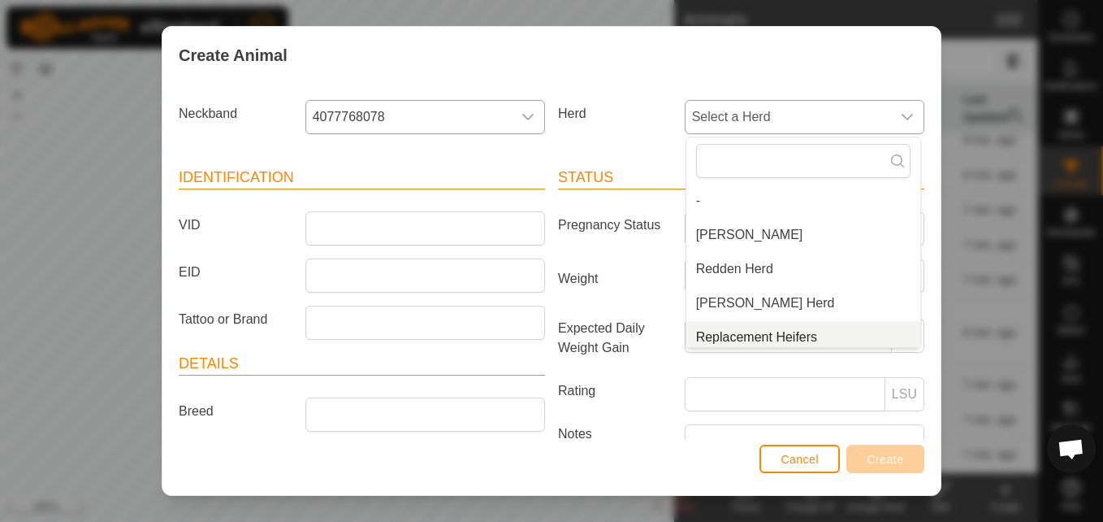
scroll to position [6, 0]
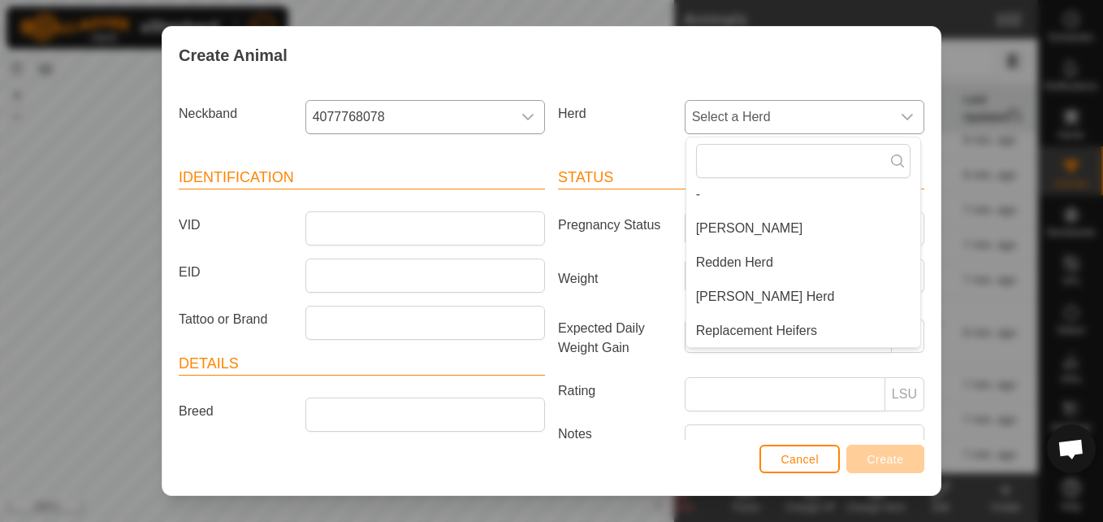
click at [769, 333] on li "Replacement Heifers" at bounding box center [803, 330] width 234 height 32
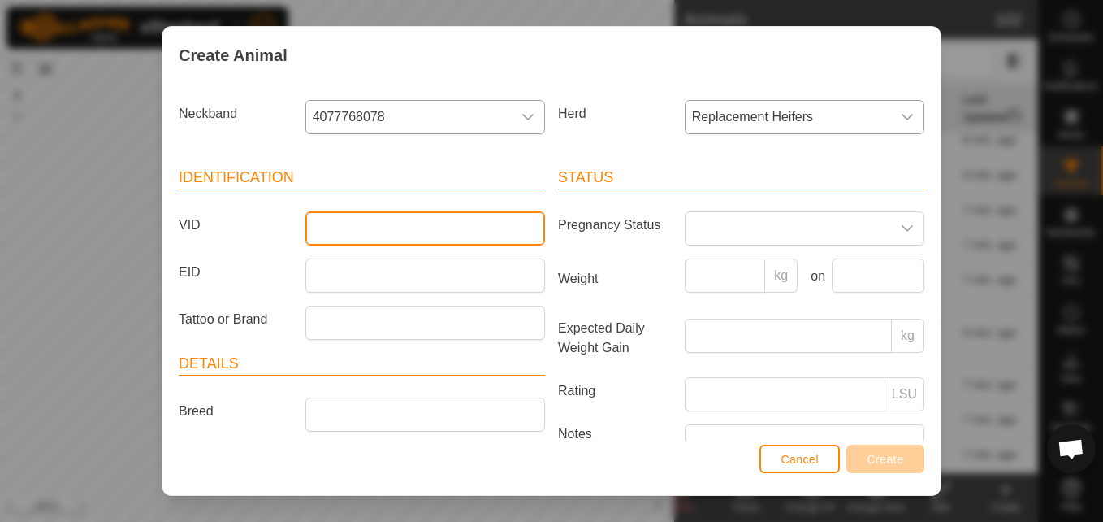
click at [517, 238] on input "VID" at bounding box center [425, 228] width 240 height 34
type input "0074"
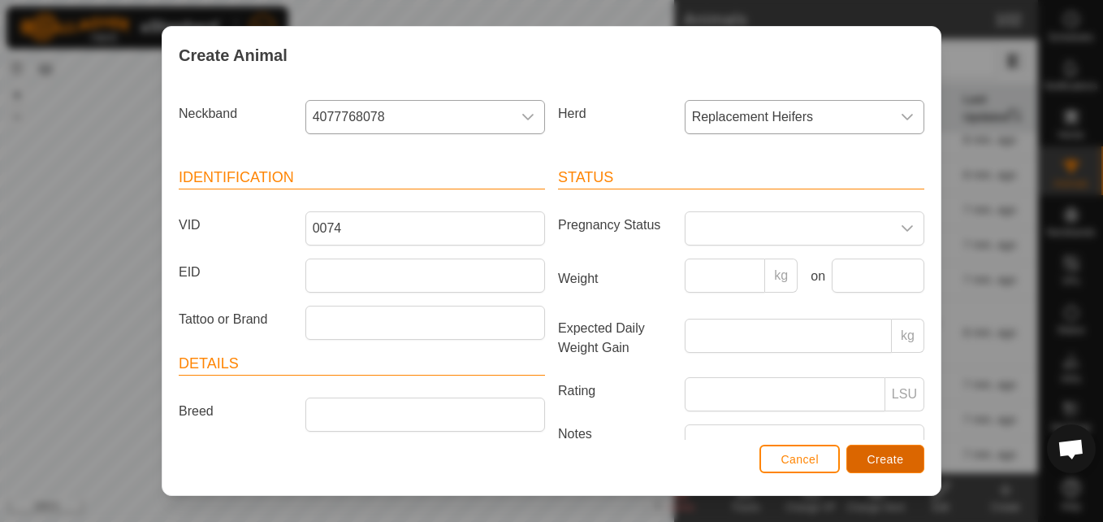
click at [884, 463] on span "Create" at bounding box center [886, 458] width 37 height 13
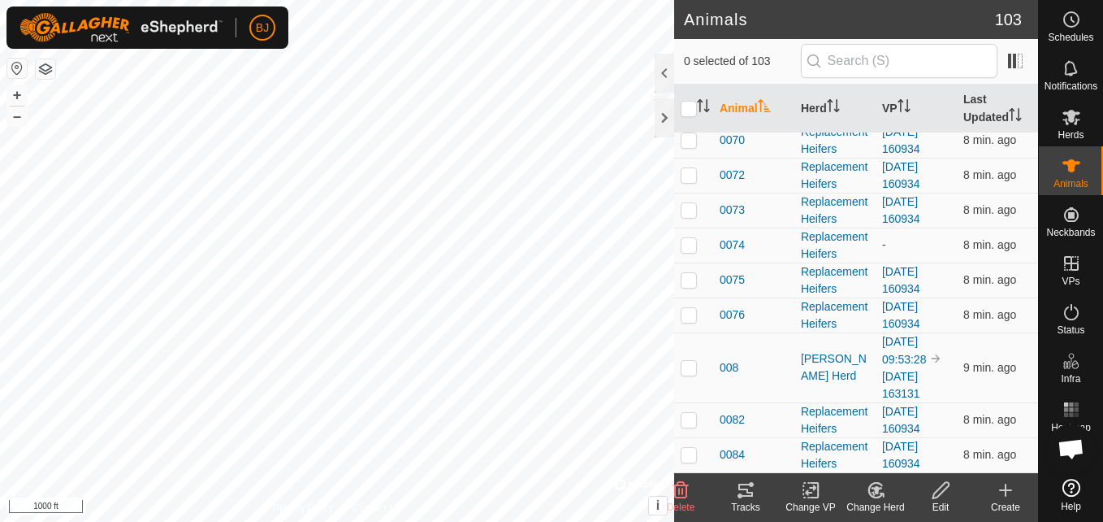
click at [1006, 488] on icon at bounding box center [1006, 489] width 0 height 11
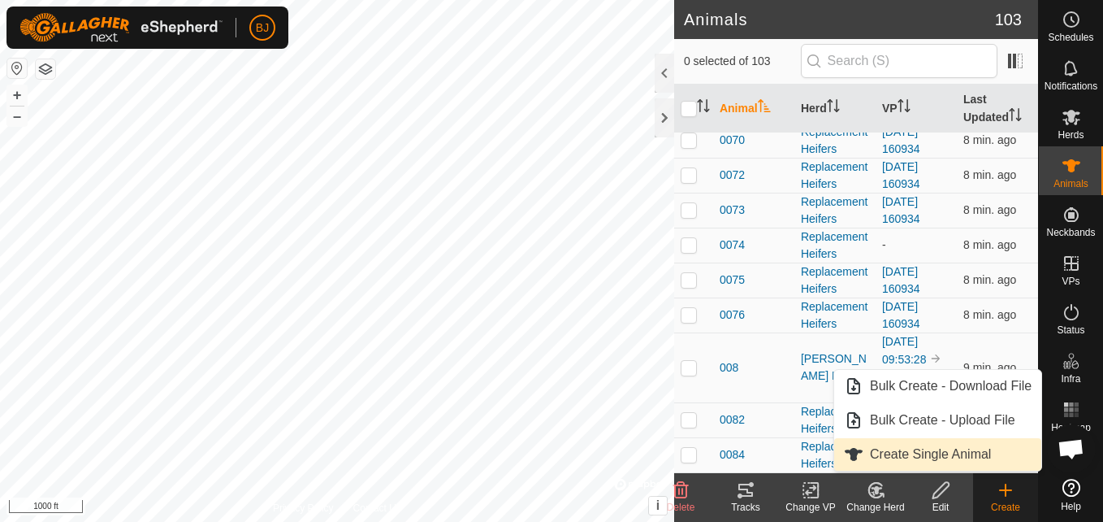
click at [930, 460] on link "Create Single Animal" at bounding box center [937, 454] width 207 height 32
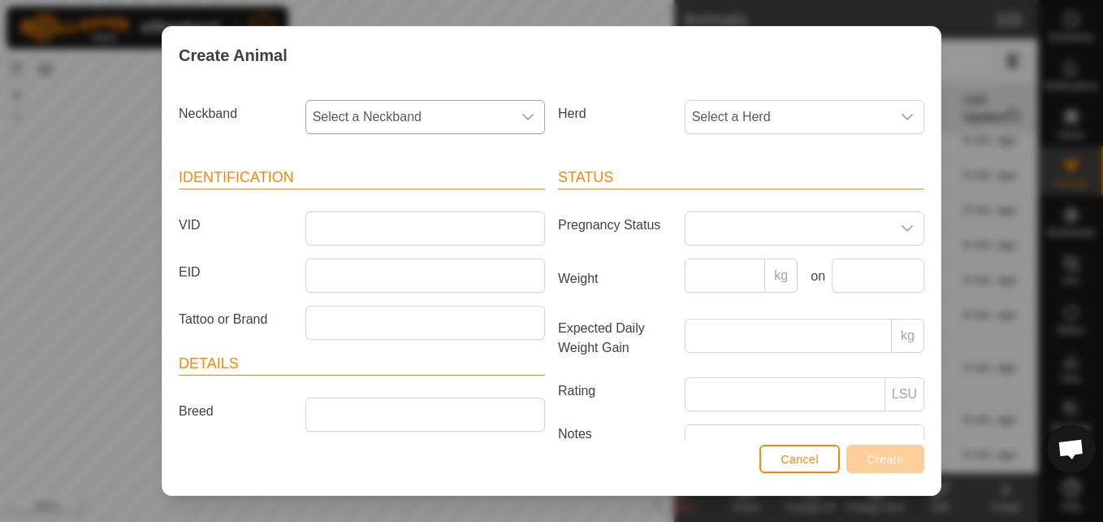
click at [472, 119] on span "Select a Neckband" at bounding box center [409, 117] width 206 height 32
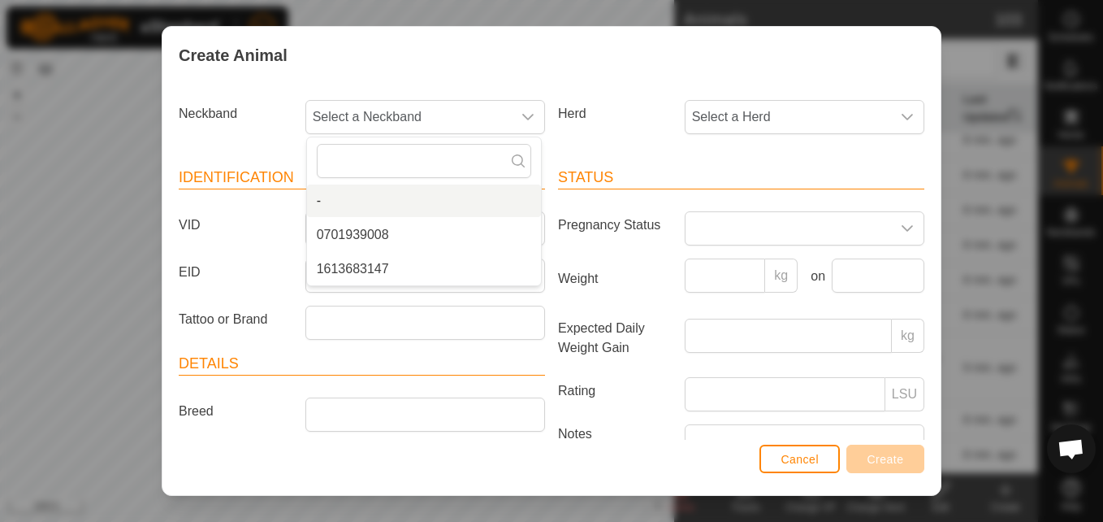
click at [594, 77] on div "Create Animal" at bounding box center [551, 55] width 778 height 57
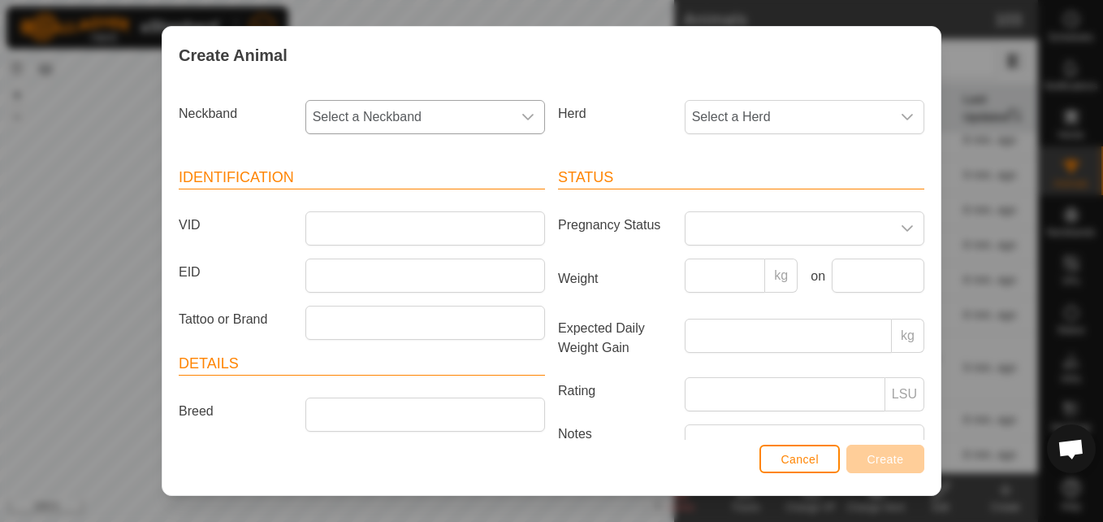
click at [500, 105] on span "Select a Neckband" at bounding box center [409, 117] width 206 height 32
type input "00880"
click at [781, 459] on button "Cancel" at bounding box center [800, 458] width 80 height 28
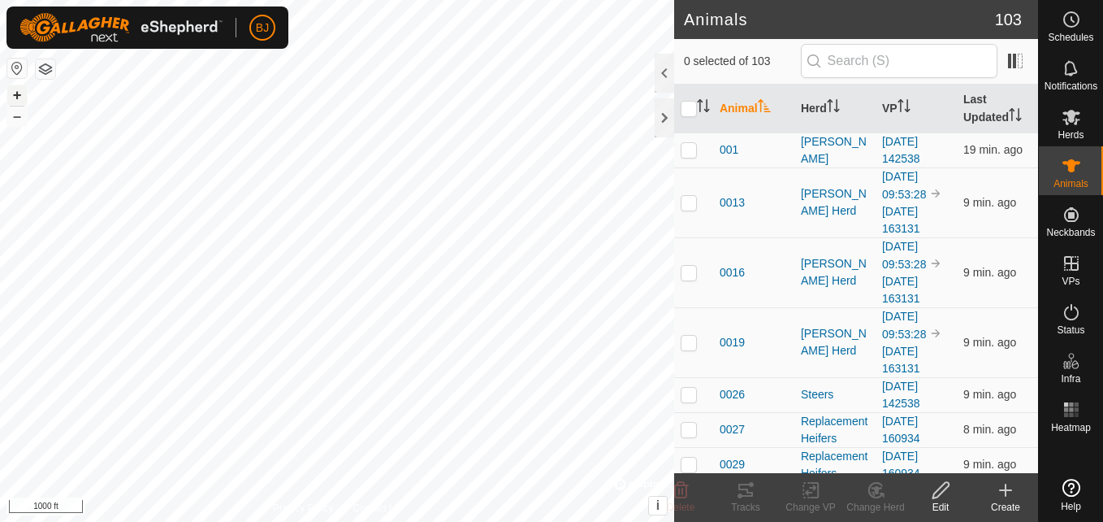
click at [15, 93] on button "+" at bounding box center [16, 94] width 19 height 19
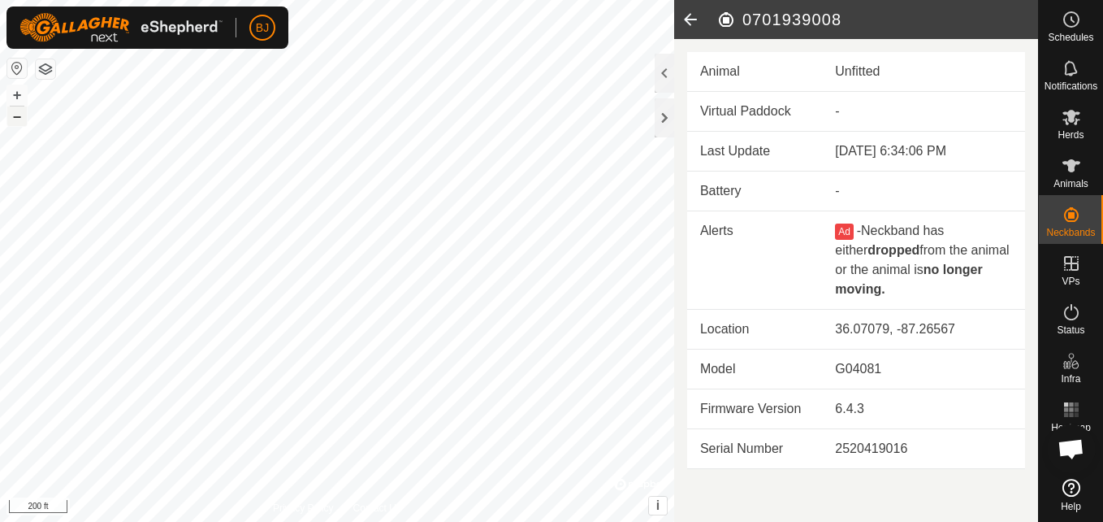
click at [19, 119] on button "–" at bounding box center [16, 115] width 19 height 19
click at [19, 118] on button "–" at bounding box center [16, 115] width 19 height 19
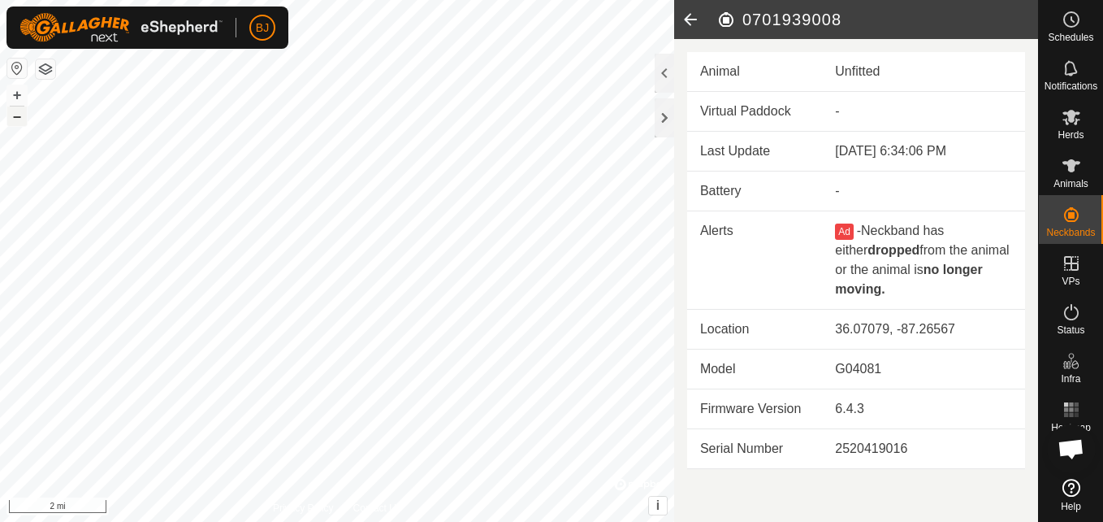
click at [19, 118] on button "–" at bounding box center [16, 115] width 19 height 19
click at [16, 91] on button "+" at bounding box center [16, 94] width 19 height 19
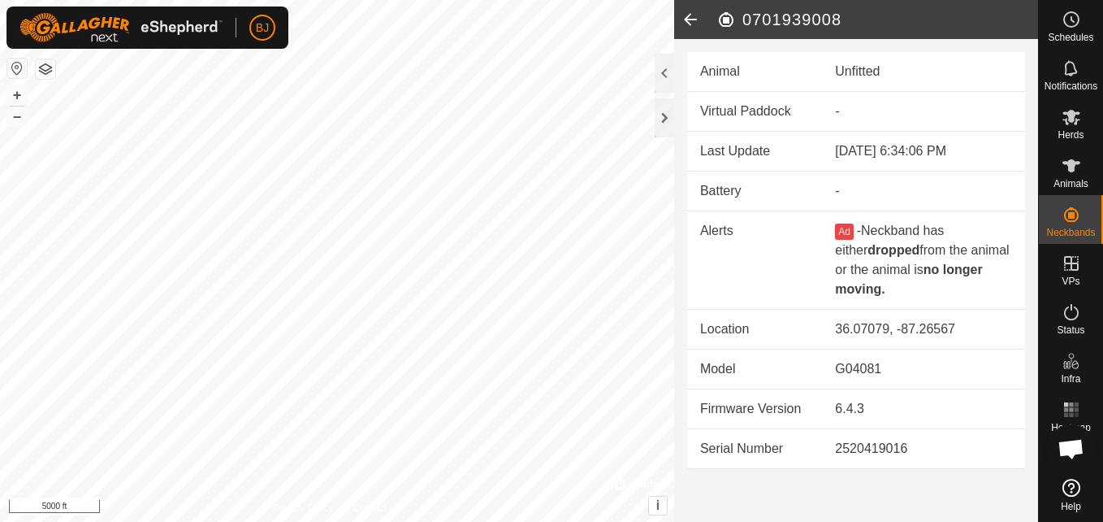
click at [109, 521] on html "BJ Schedules Notifications Herds Animals Neckbands VPs Status Infra Heatmap Hel…" at bounding box center [551, 261] width 1103 height 522
click at [26, 98] on button "+" at bounding box center [16, 94] width 19 height 19
click at [15, 92] on button "+" at bounding box center [16, 94] width 19 height 19
click at [13, 99] on button "+" at bounding box center [16, 94] width 19 height 19
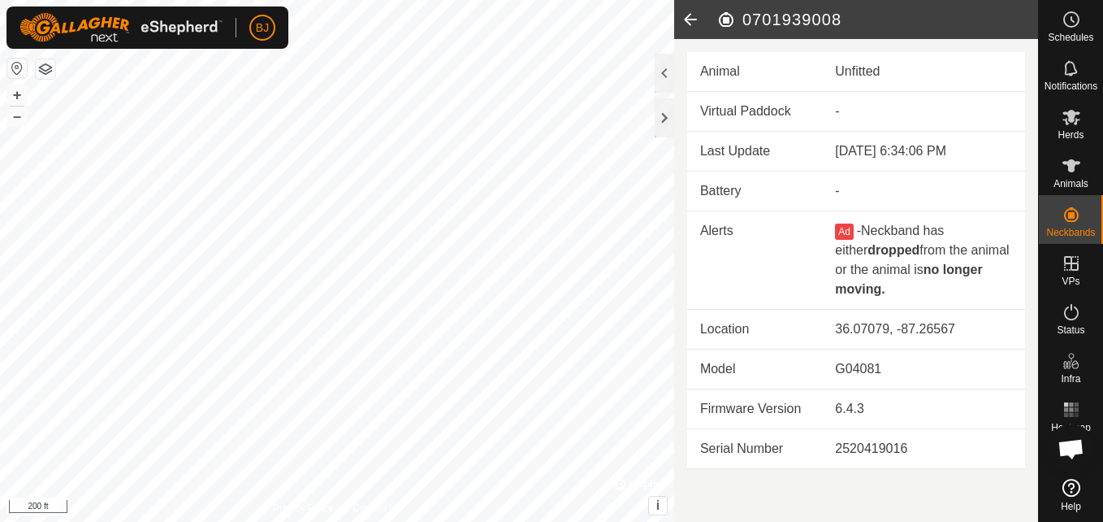
click at [219, 39] on div "BJ Schedules Notifications Herds Animals Neckbands VPs Status Infra Heatmap Hel…" at bounding box center [551, 261] width 1103 height 522
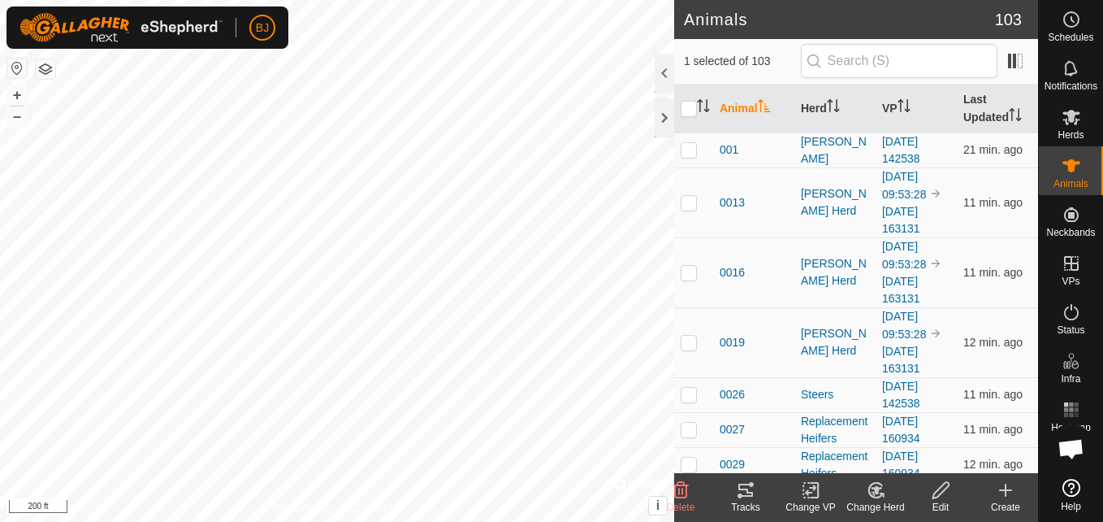
click at [811, 492] on icon at bounding box center [810, 490] width 11 height 11
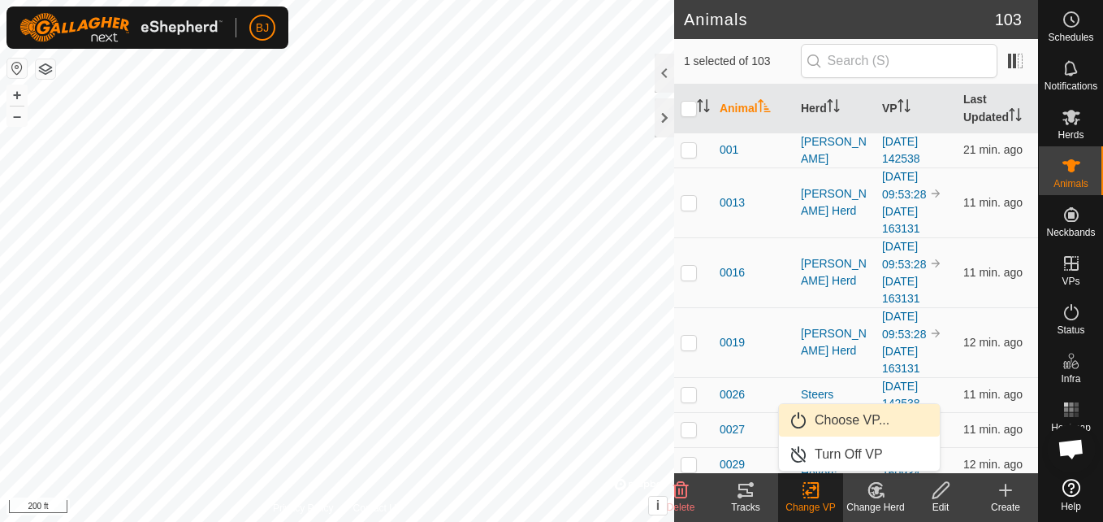
click at [841, 428] on link "Choose VP..." at bounding box center [859, 420] width 161 height 32
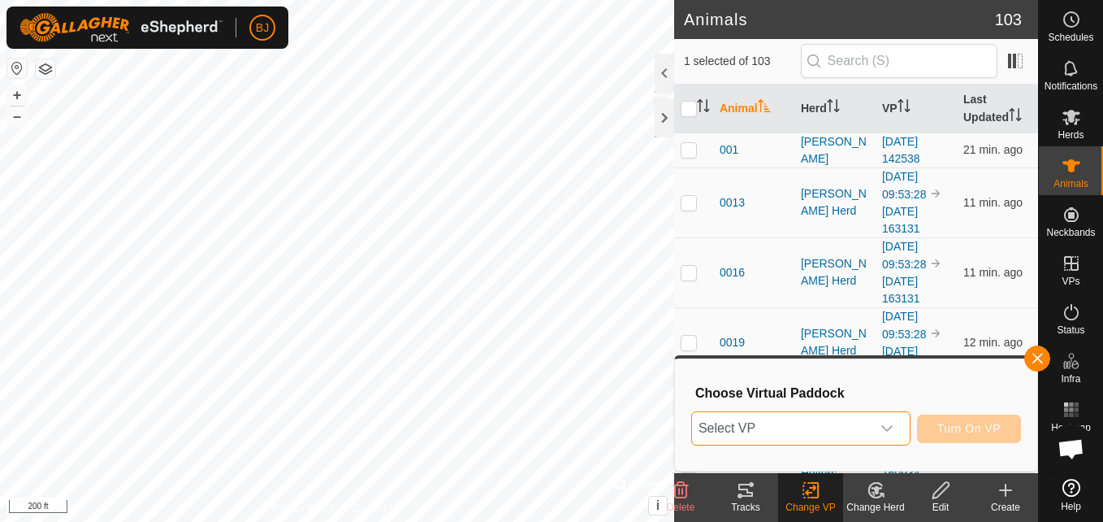
click at [841, 428] on span "Select VP" at bounding box center [781, 428] width 179 height 32
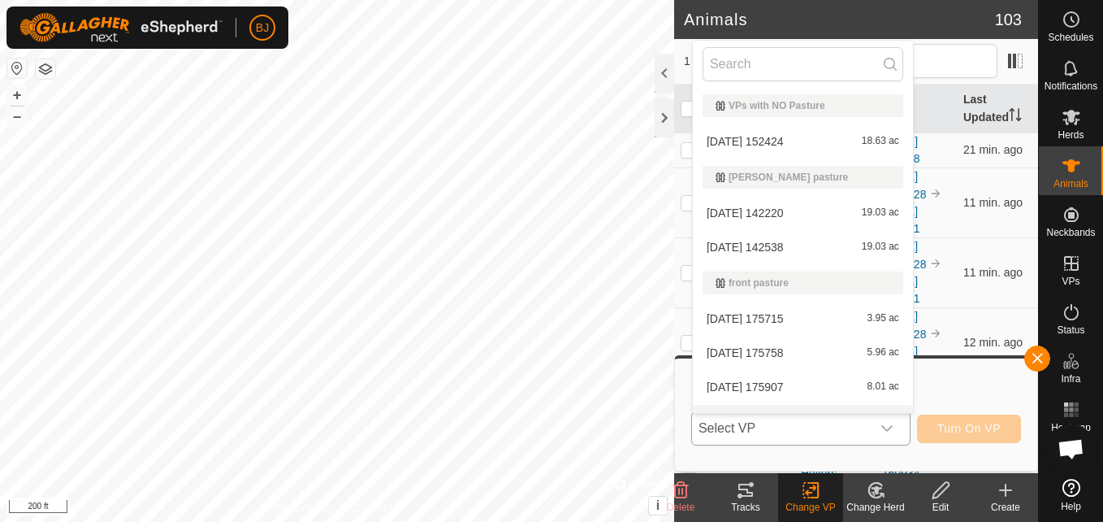
scroll to position [24, 0]
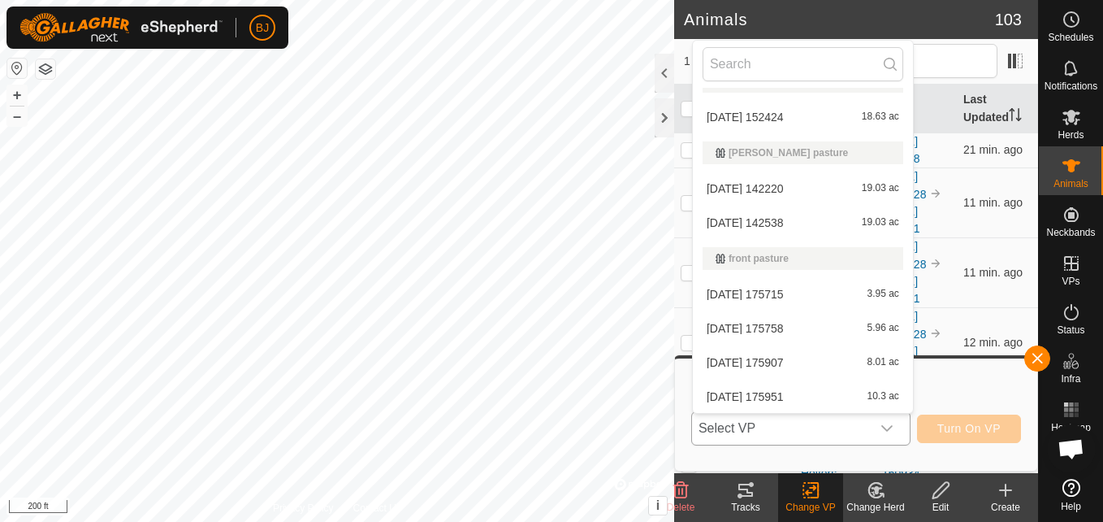
click at [745, 257] on div "front pasture" at bounding box center [803, 258] width 175 height 10
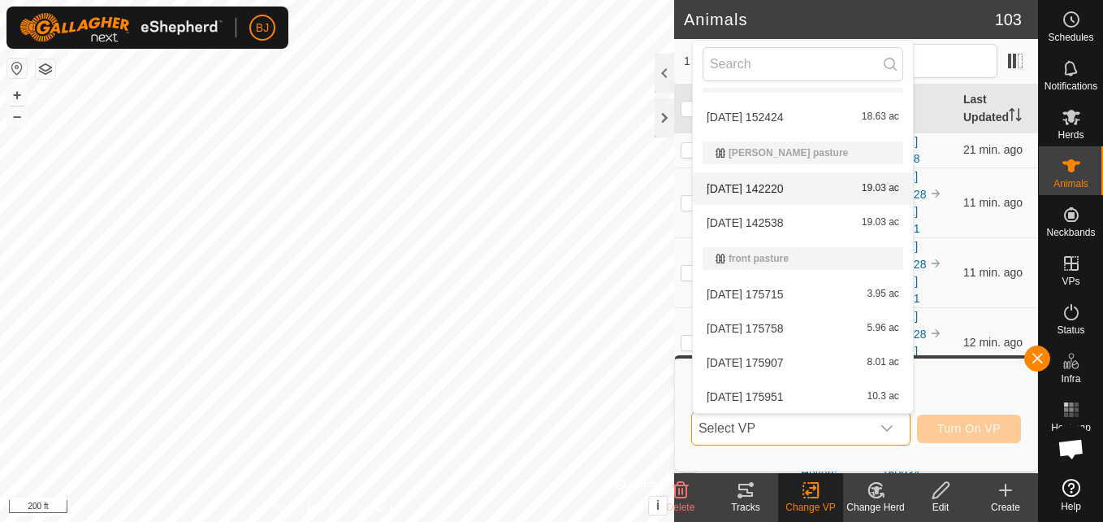
click at [778, 157] on div "carr pasture" at bounding box center [803, 153] width 175 height 10
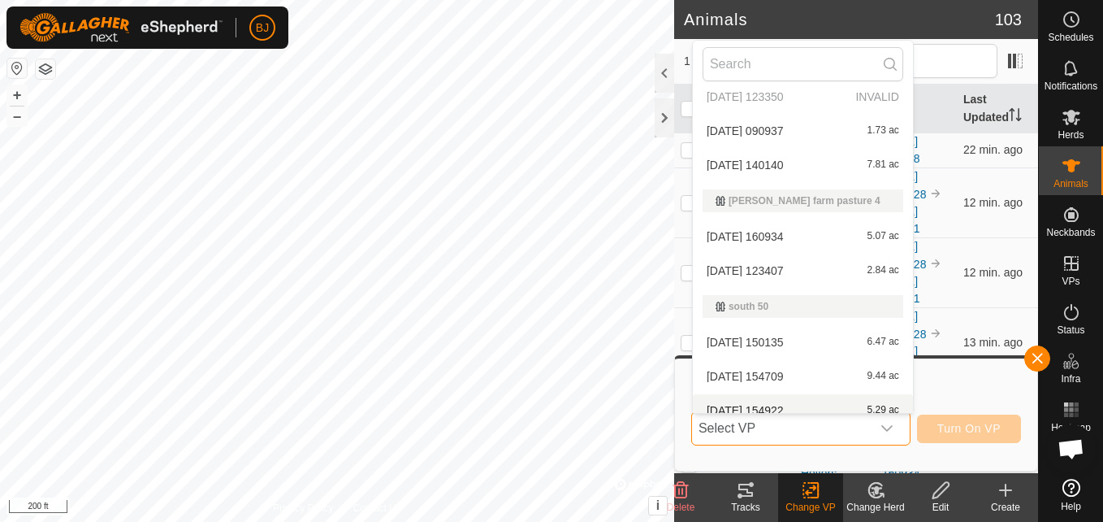
scroll to position [2684, 0]
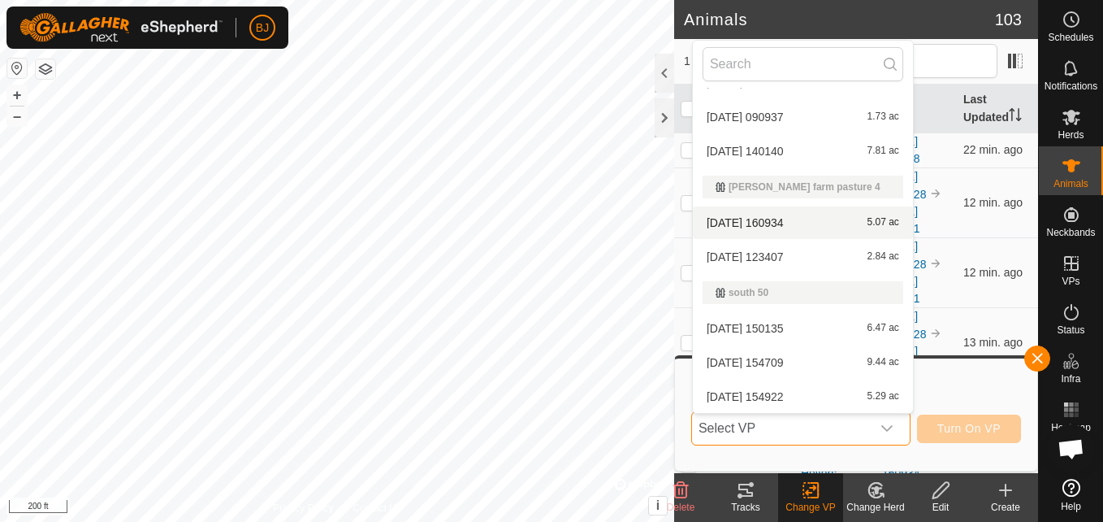
click at [786, 220] on li "2025-08-21 160934 5.07 ac" at bounding box center [803, 222] width 220 height 32
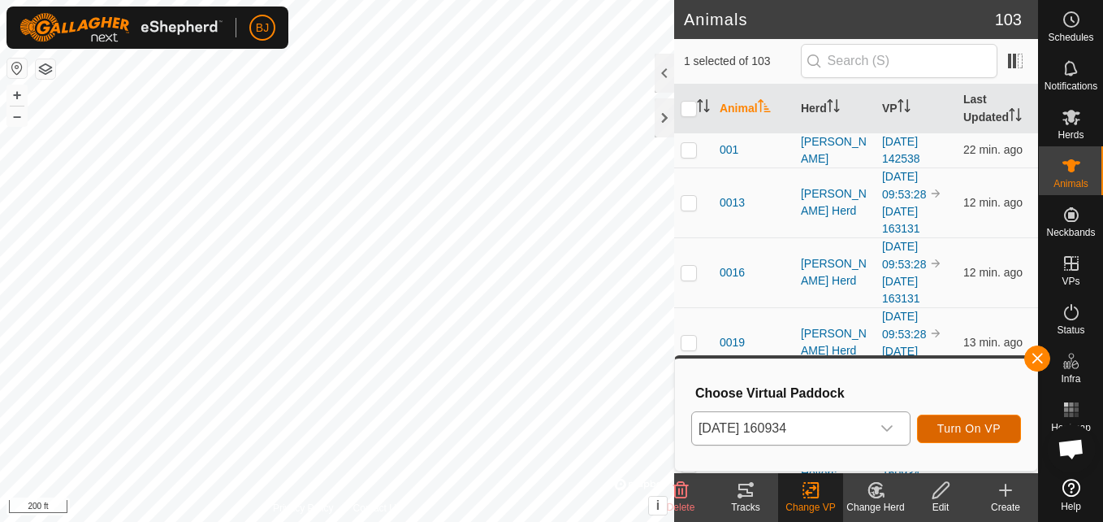
click at [974, 418] on button "Turn On VP" at bounding box center [969, 428] width 104 height 28
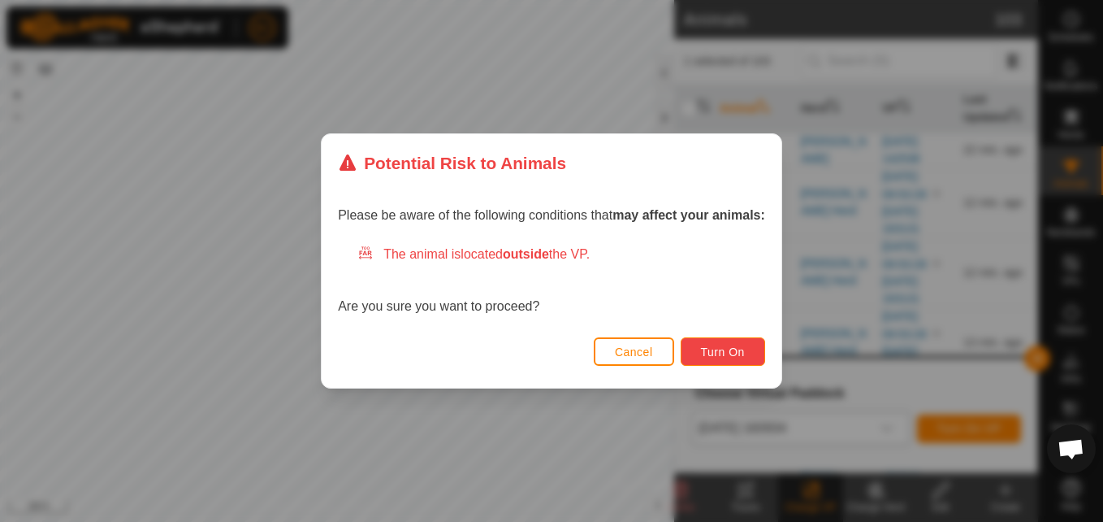
click at [711, 353] on span "Turn On" at bounding box center [723, 351] width 44 height 13
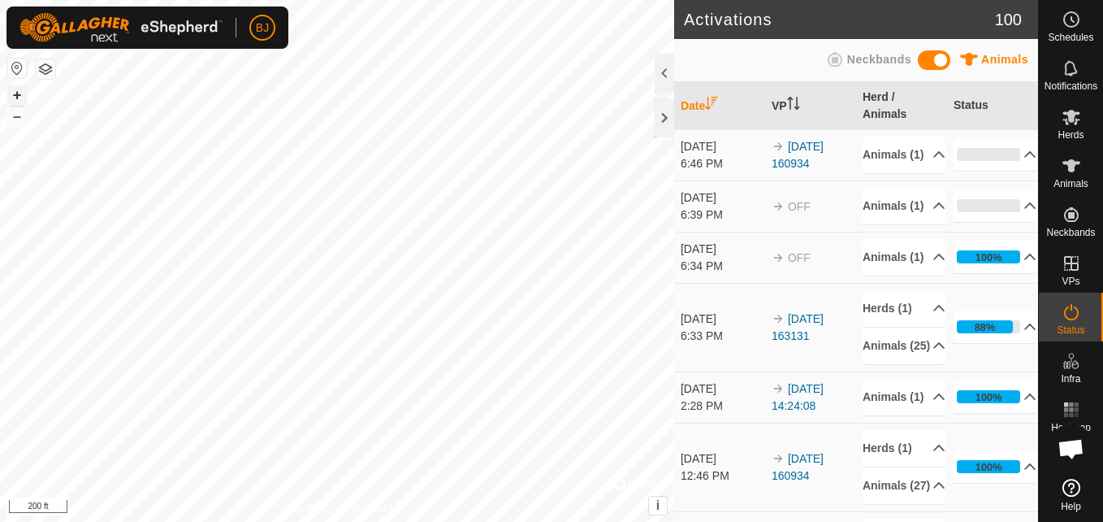
click at [15, 90] on button "+" at bounding box center [16, 94] width 19 height 19
click at [20, 89] on button "+" at bounding box center [16, 94] width 19 height 19
click at [22, 119] on button "–" at bounding box center [16, 115] width 19 height 19
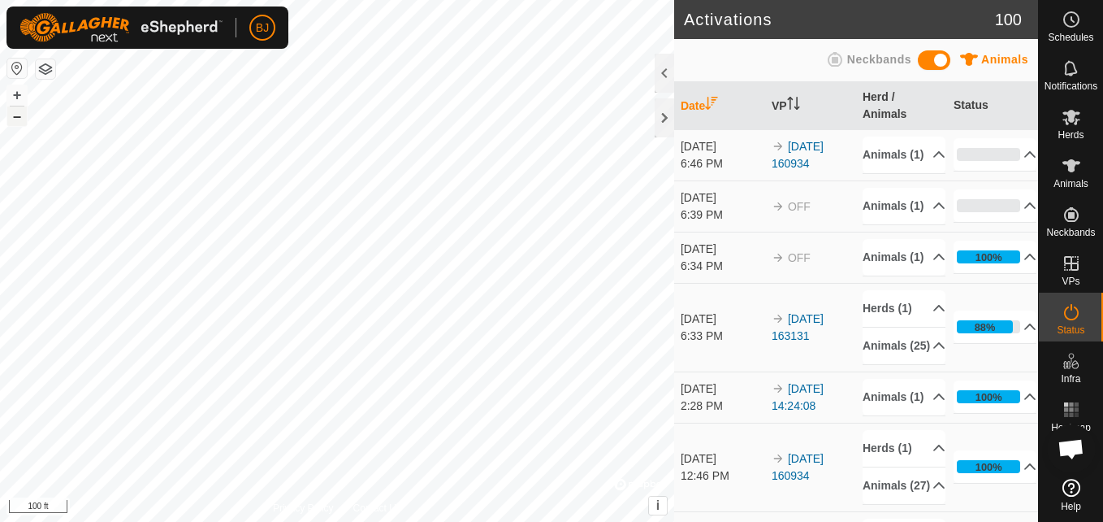
click at [22, 119] on button "–" at bounding box center [16, 115] width 19 height 19
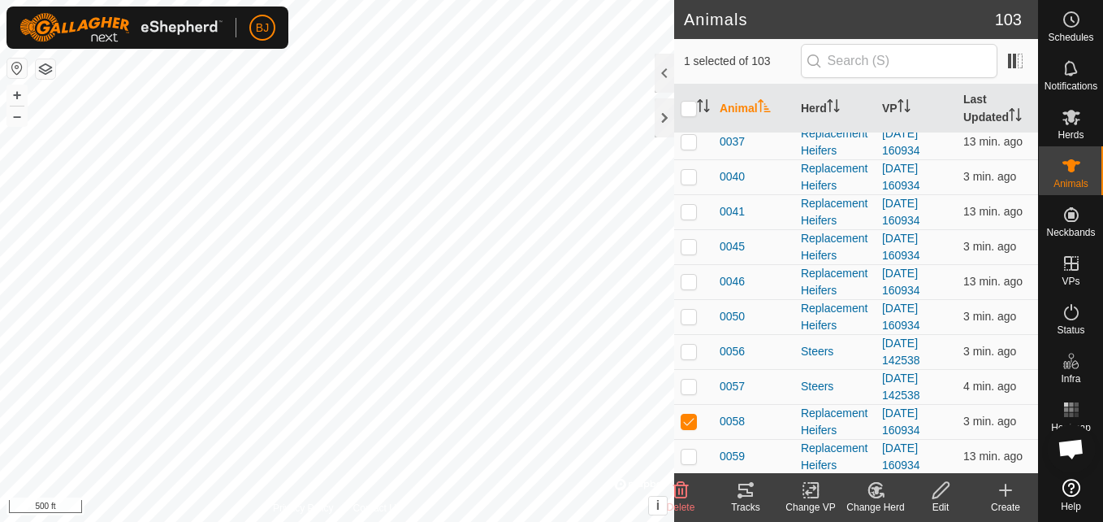
scroll to position [390, 0]
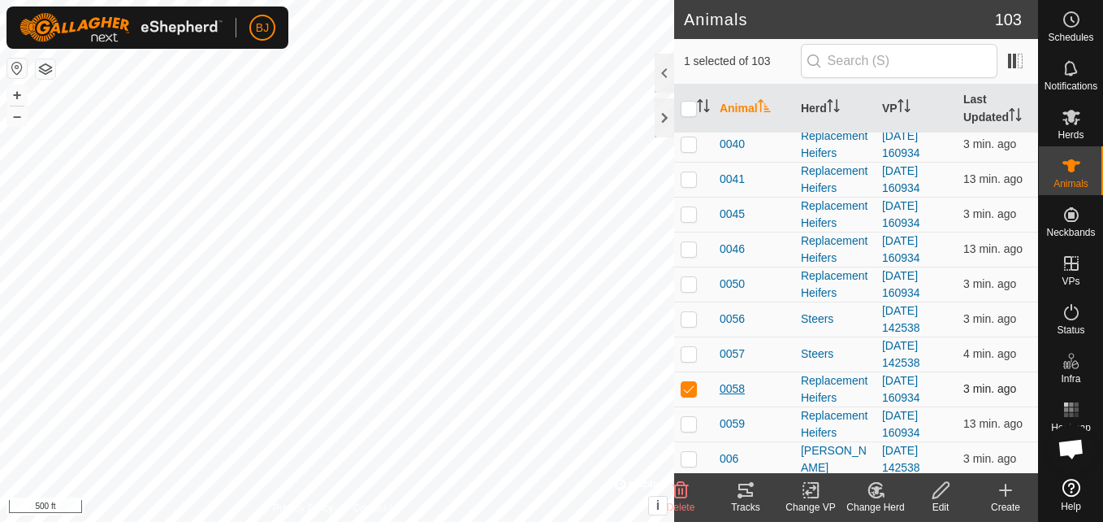
click at [731, 392] on span "0058" at bounding box center [732, 388] width 25 height 17
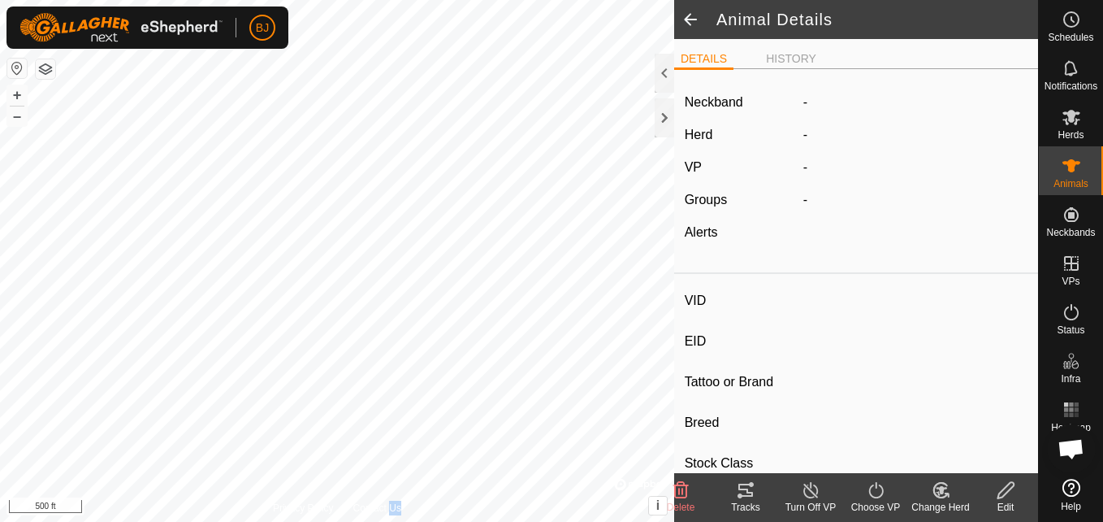
type input "0058"
type input "-"
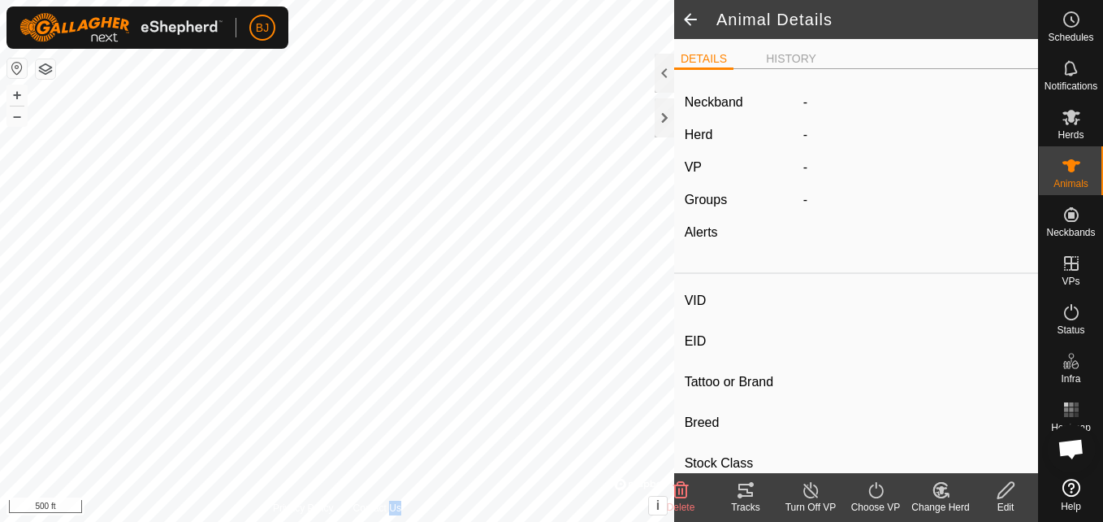
type input "0 kg"
type input "-"
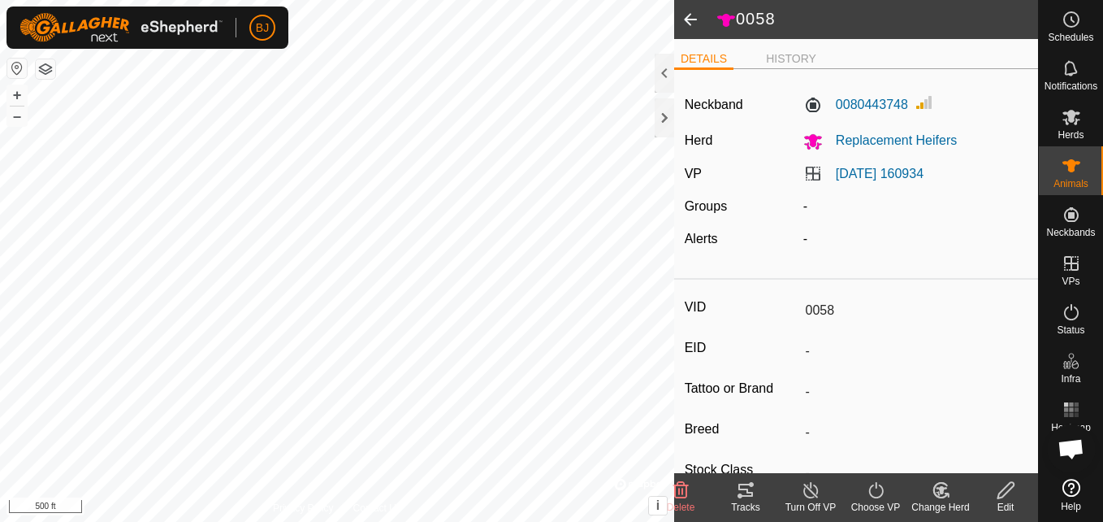
click at [1002, 495] on icon at bounding box center [1006, 489] width 20 height 19
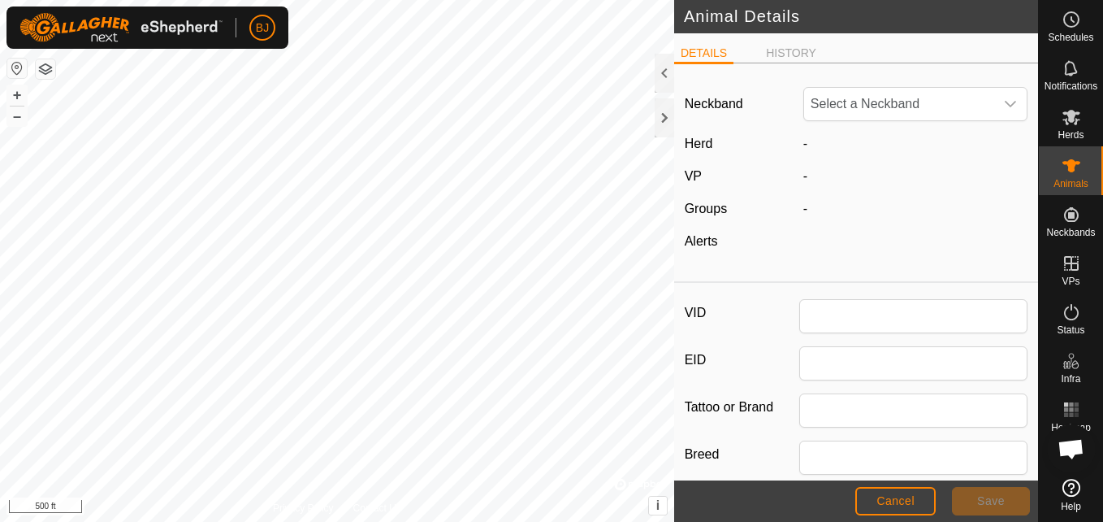
type input "0058"
type input "0"
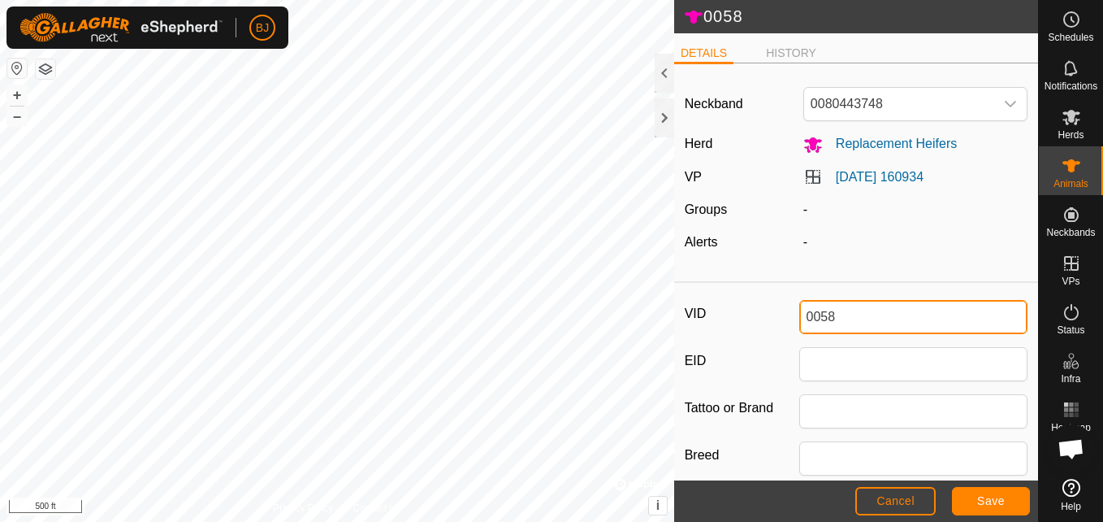
click at [851, 322] on input "0058" at bounding box center [913, 317] width 229 height 34
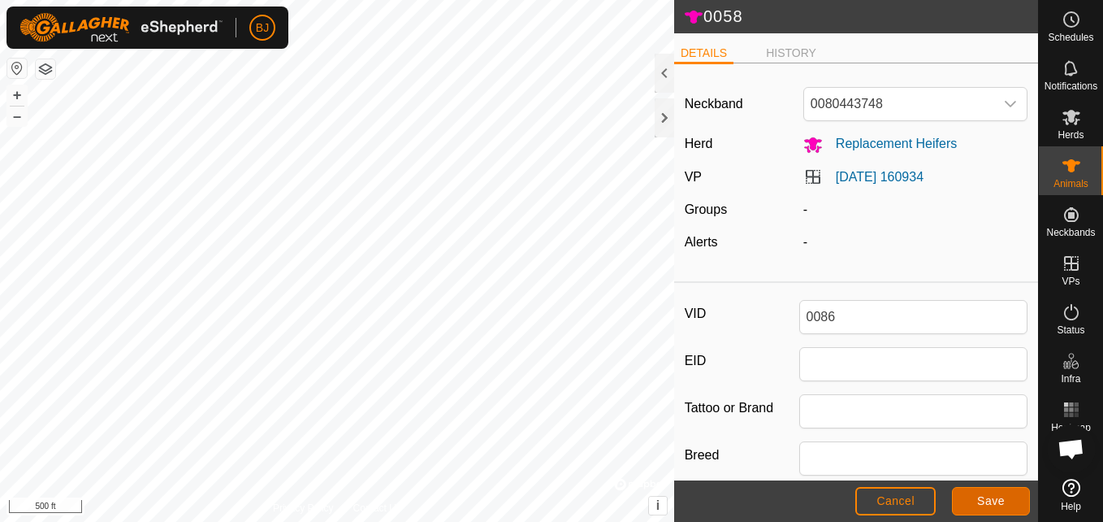
click at [982, 502] on span "Save" at bounding box center [991, 500] width 28 height 13
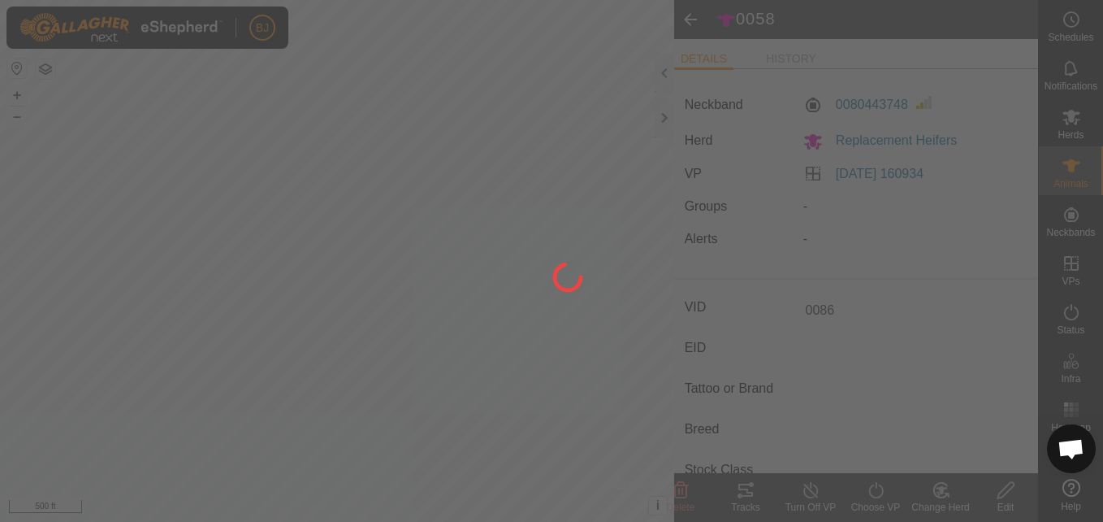
type input "0058"
type input "-"
type input "0 kg"
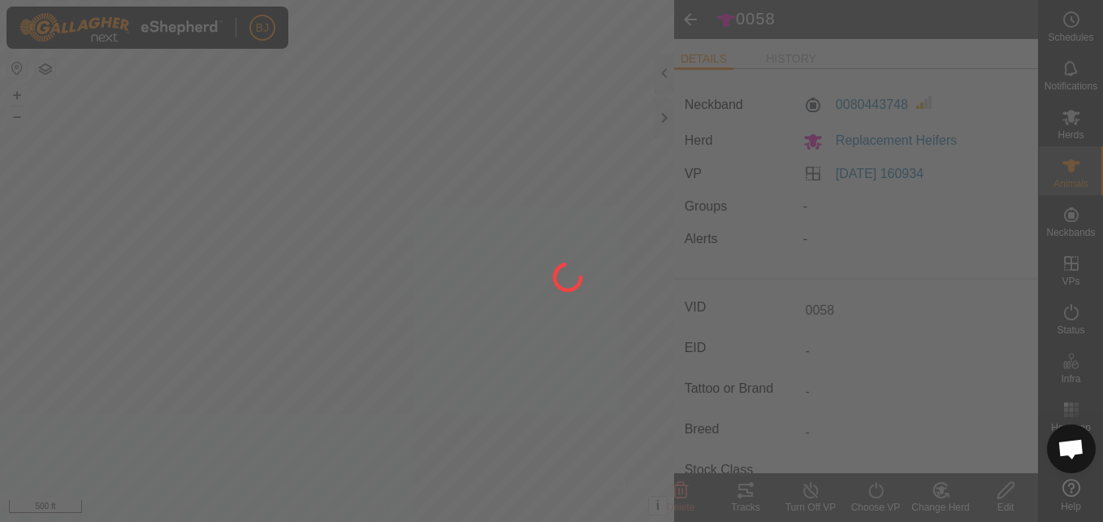
type input "-"
type input "0086"
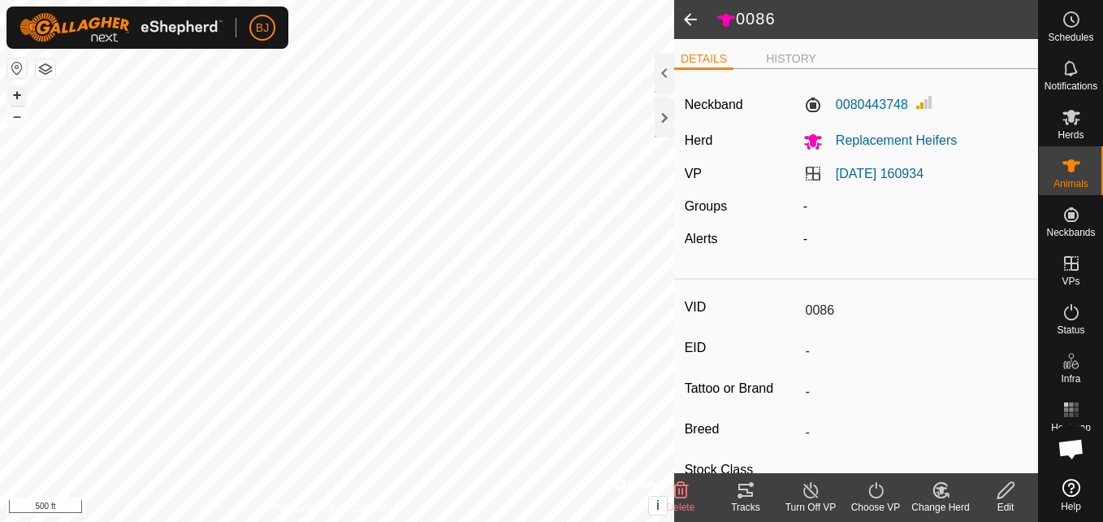
click at [15, 91] on button "+" at bounding box center [16, 94] width 19 height 19
click at [0, 343] on html "BJ Schedules Notifications Herds Animals Neckbands VPs Status Infra Heatmap Hel…" at bounding box center [551, 261] width 1103 height 522
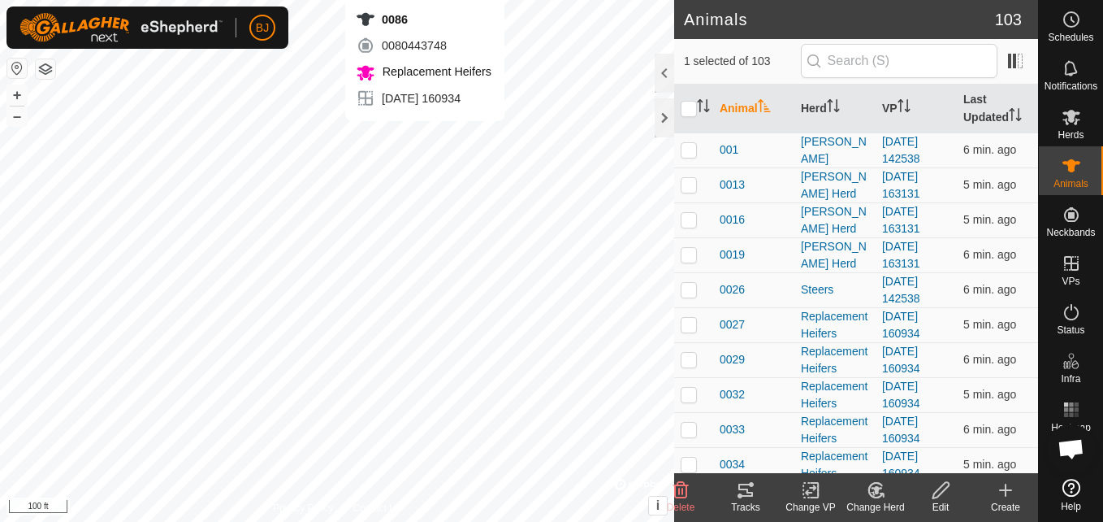
checkbox input "false"
checkbox input "true"
click at [20, 116] on button "–" at bounding box center [16, 115] width 19 height 19
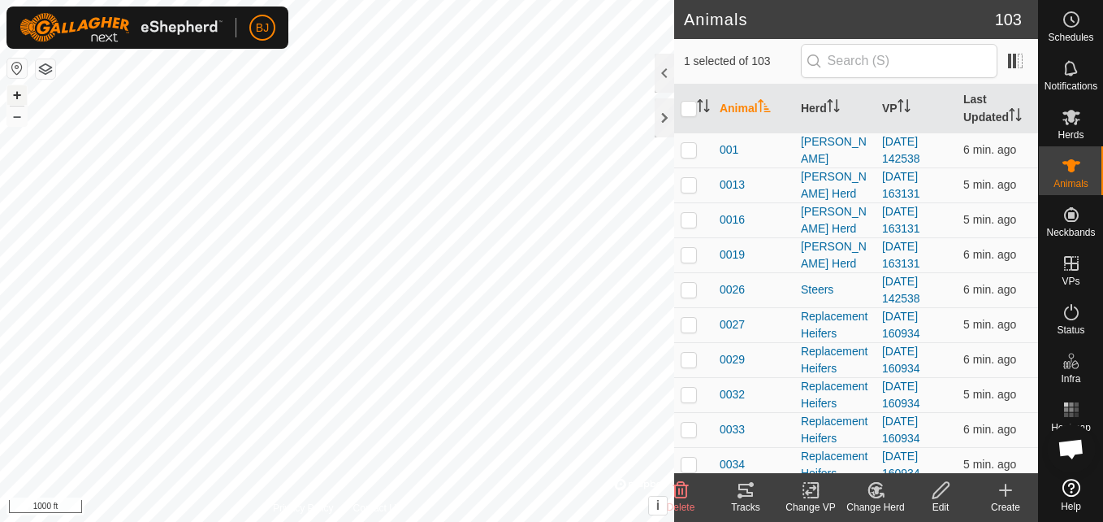
click at [15, 96] on button "+" at bounding box center [16, 94] width 19 height 19
click at [6, 91] on div "+ –" at bounding box center [16, 105] width 21 height 42
click at [17, 94] on button "+" at bounding box center [16, 94] width 19 height 19
checkbox input "true"
checkbox input "false"
